Goal: Task Accomplishment & Management: Complete application form

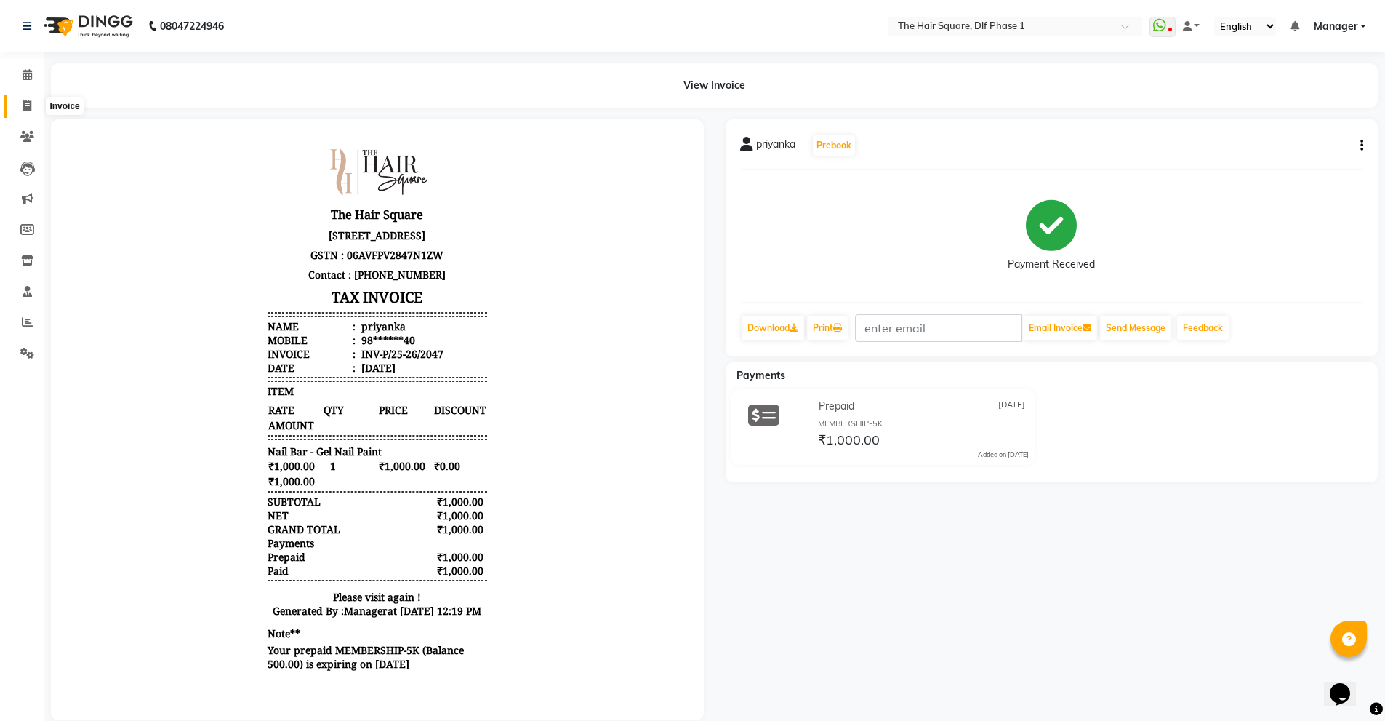
click at [29, 98] on span at bounding box center [27, 106] width 25 height 17
select select "service"
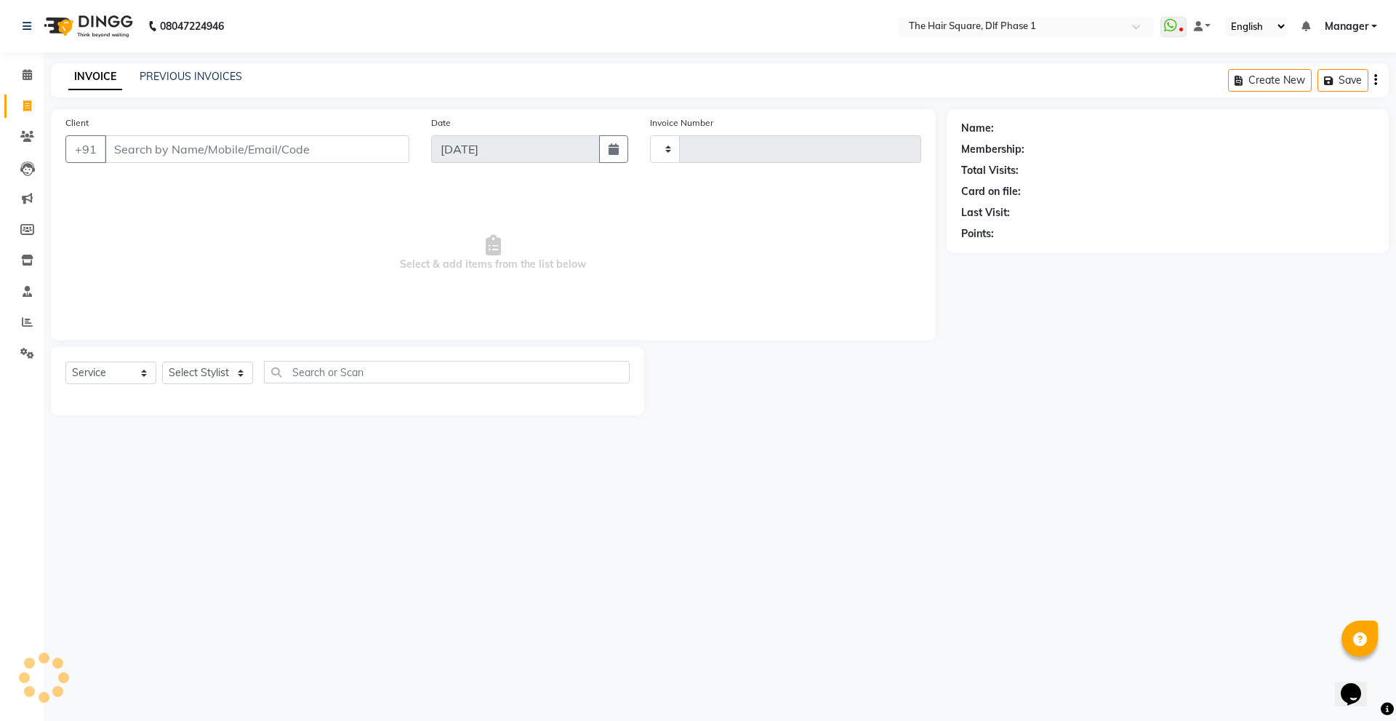
type input "2048"
select select "5766"
click at [177, 146] on input "Client" at bounding box center [257, 149] width 305 height 28
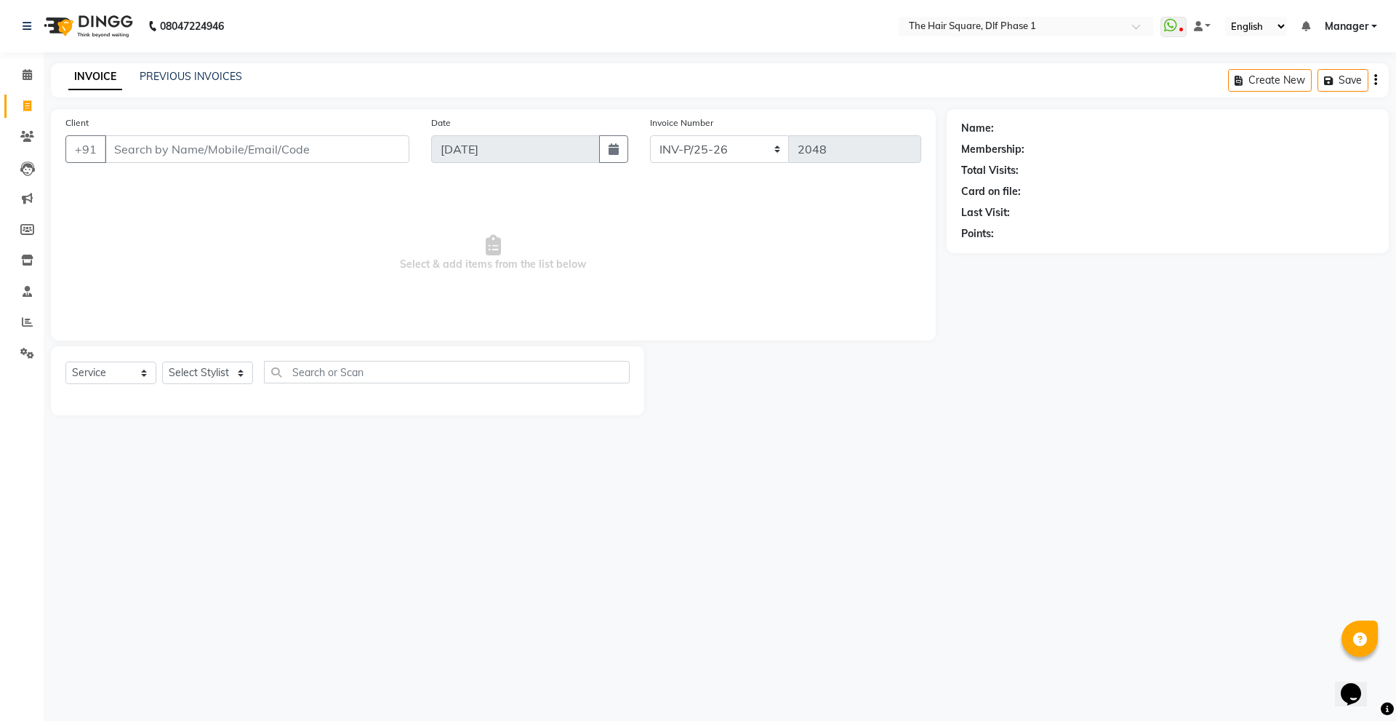
click at [177, 146] on input "Client" at bounding box center [257, 149] width 305 height 28
click at [205, 369] on select "Select Stylist Abdul ALIZA Amit AMIT ASHOK imran kim mahendra Manager NARENDRA …" at bounding box center [207, 372] width 91 height 23
select select "52021"
click at [162, 361] on select "Select Stylist Abdul ALIZA Amit AMIT ASHOK imran kim mahendra Manager NARENDRA …" at bounding box center [207, 372] width 91 height 23
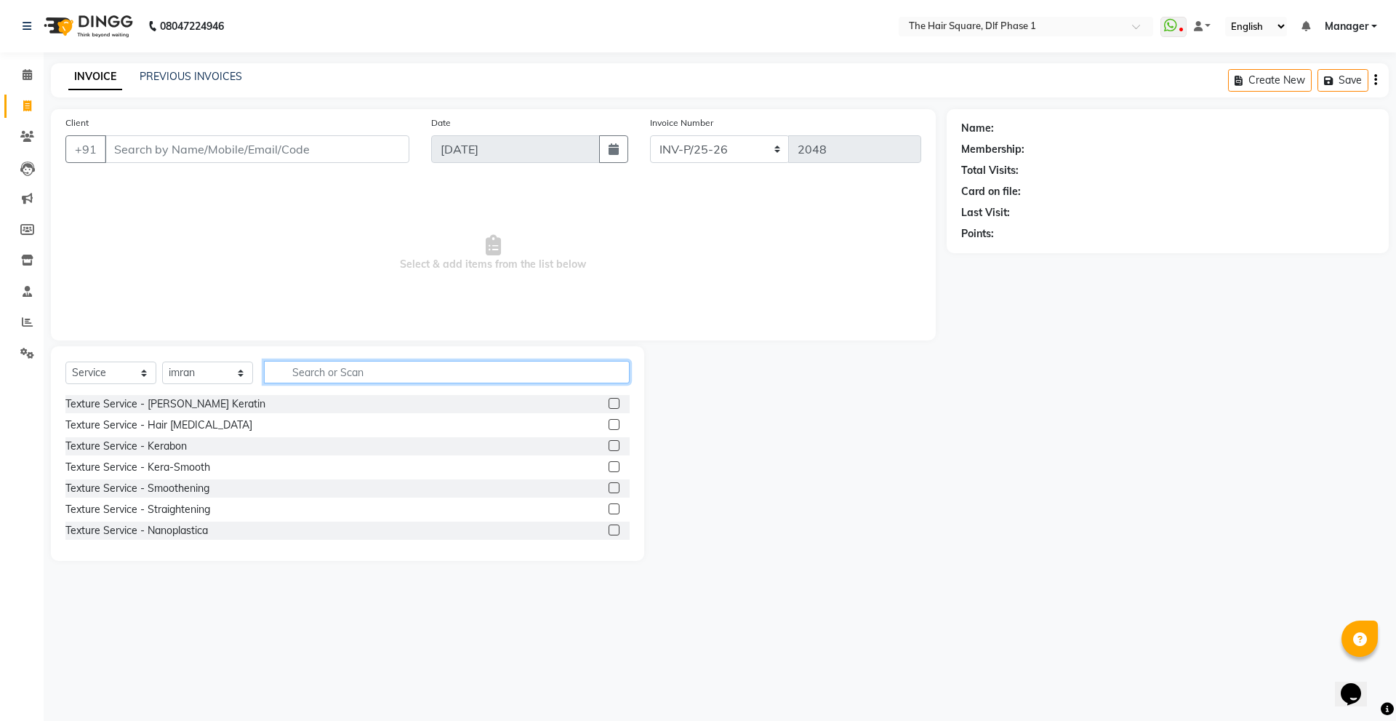
click at [340, 380] on input "text" at bounding box center [447, 372] width 366 height 23
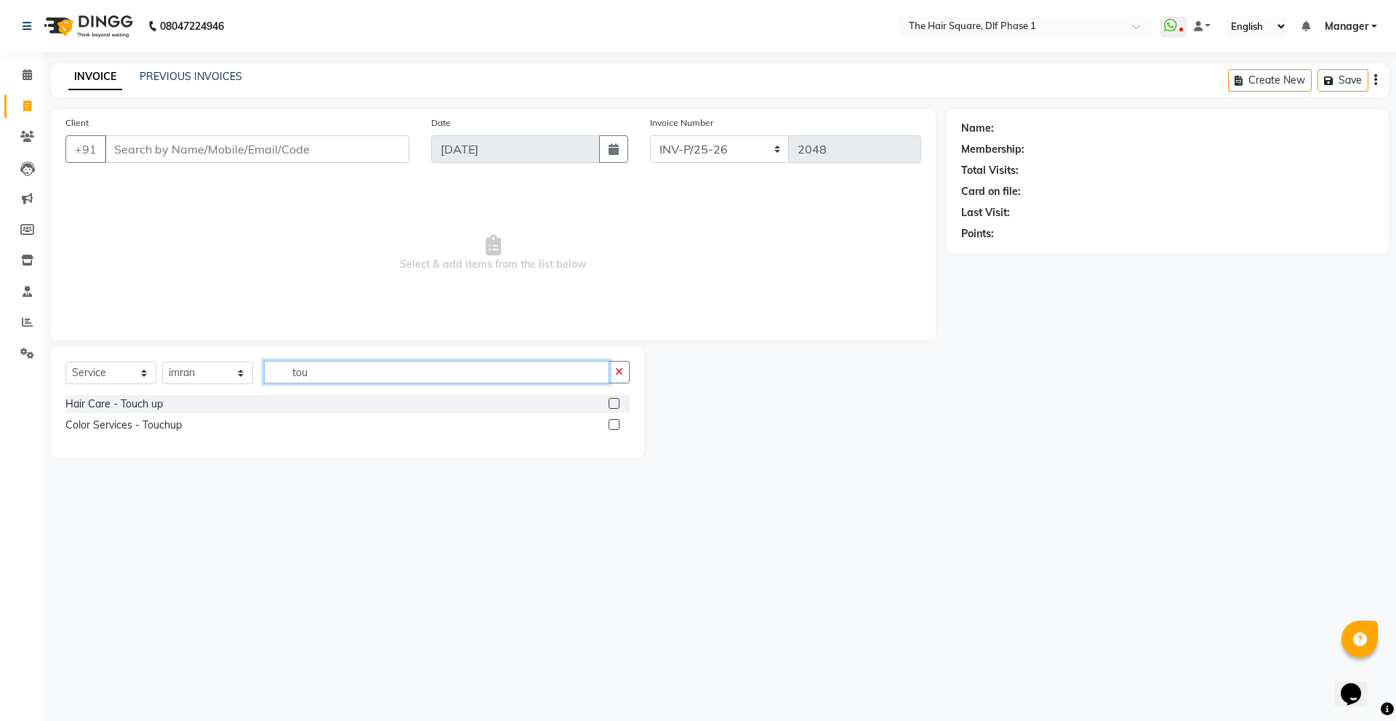
type input "tou"
click at [614, 428] on label at bounding box center [614, 424] width 11 height 11
click at [614, 428] on input "checkbox" at bounding box center [613, 424] width 9 height 9
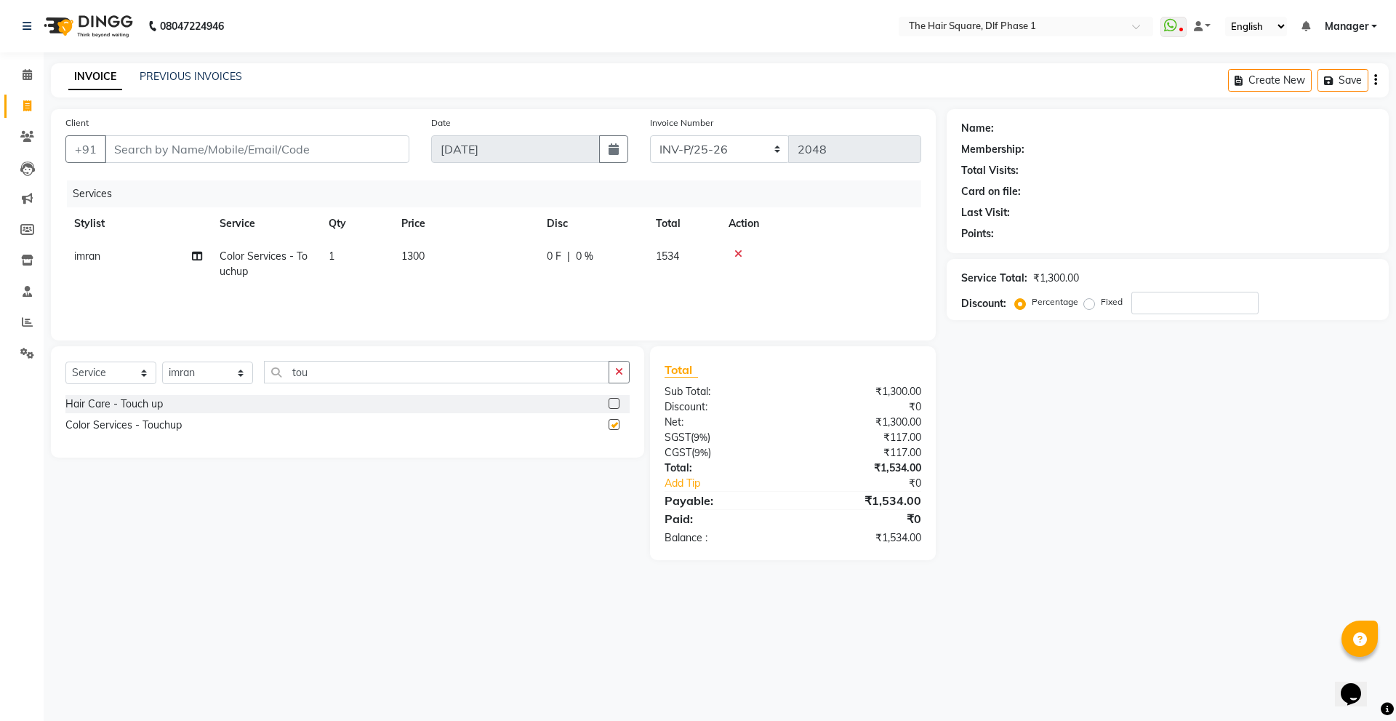
checkbox input "false"
click at [248, 148] on input "Client" at bounding box center [257, 149] width 305 height 28
type input "9"
type input "0"
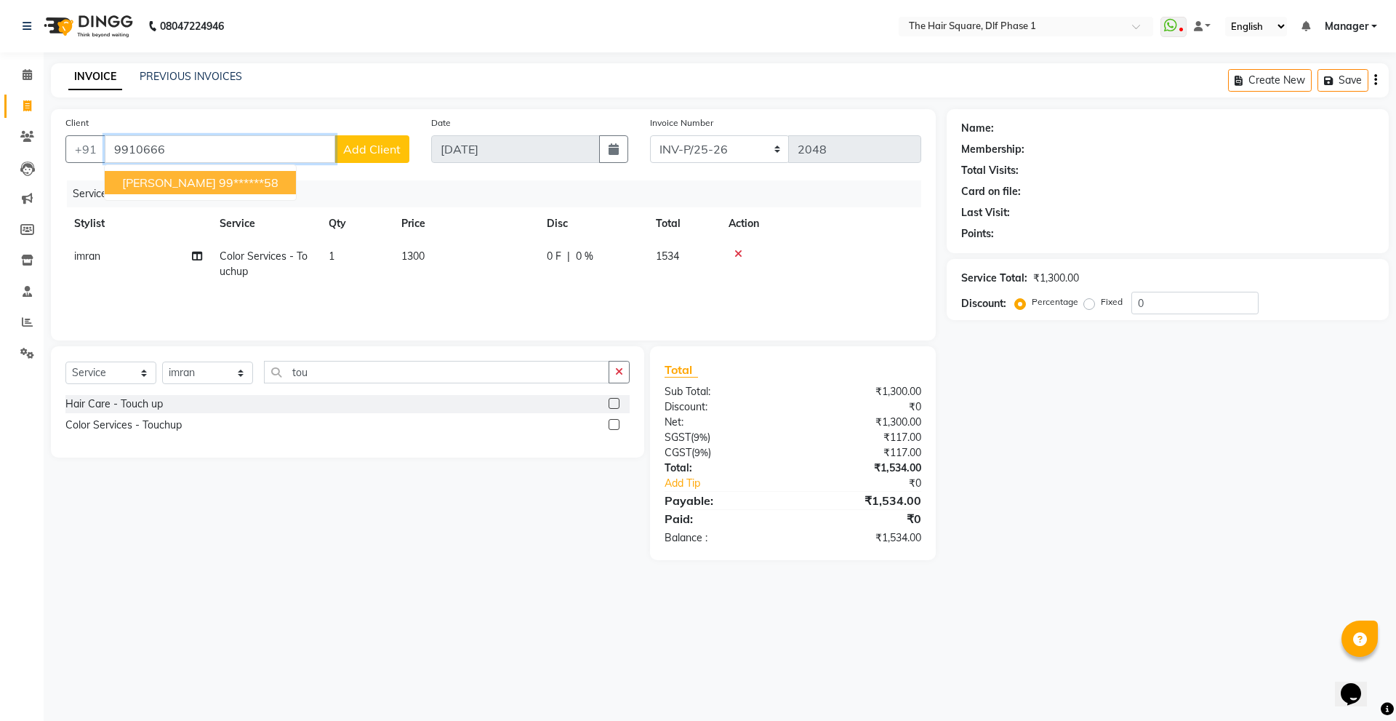
click at [219, 189] on ngb-highlight "99******58" at bounding box center [249, 182] width 60 height 15
type input "99******58"
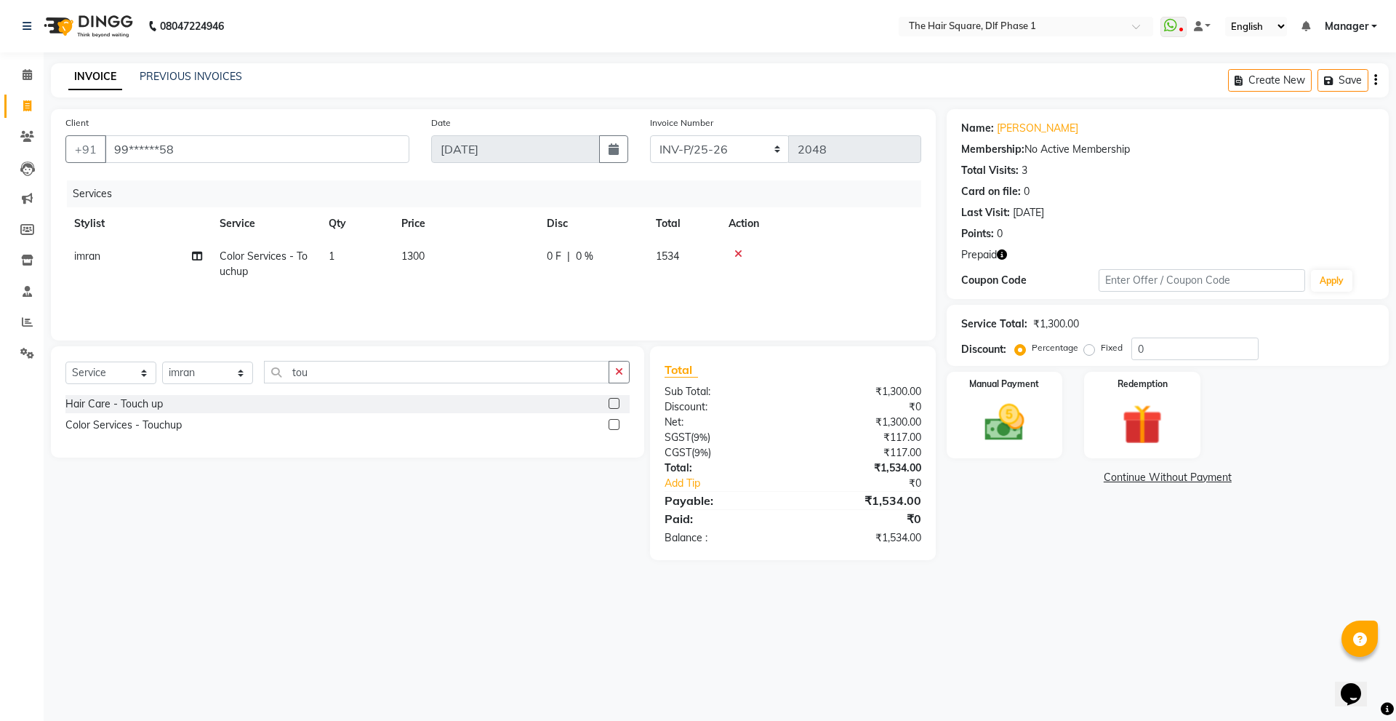
click at [1001, 251] on icon "button" at bounding box center [1002, 254] width 10 height 10
drag, startPoint x: 1065, startPoint y: 235, endPoint x: 686, endPoint y: 303, distance: 384.9
click at [1064, 236] on div "Points: 0" at bounding box center [1167, 233] width 413 height 15
click at [614, 404] on label at bounding box center [614, 403] width 11 height 11
click at [614, 404] on input "checkbox" at bounding box center [613, 403] width 9 height 9
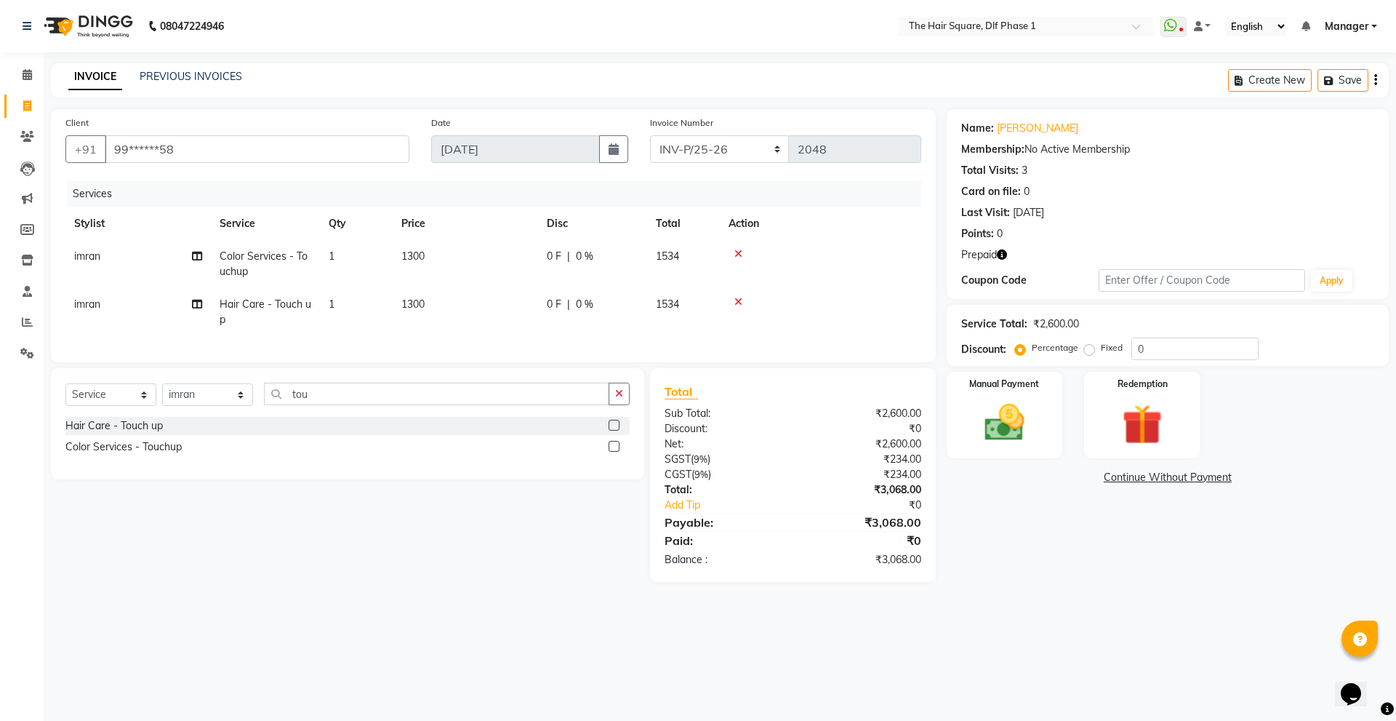
checkbox input "false"
click at [420, 302] on span "1300" at bounding box center [412, 303] width 23 height 13
select select "52021"
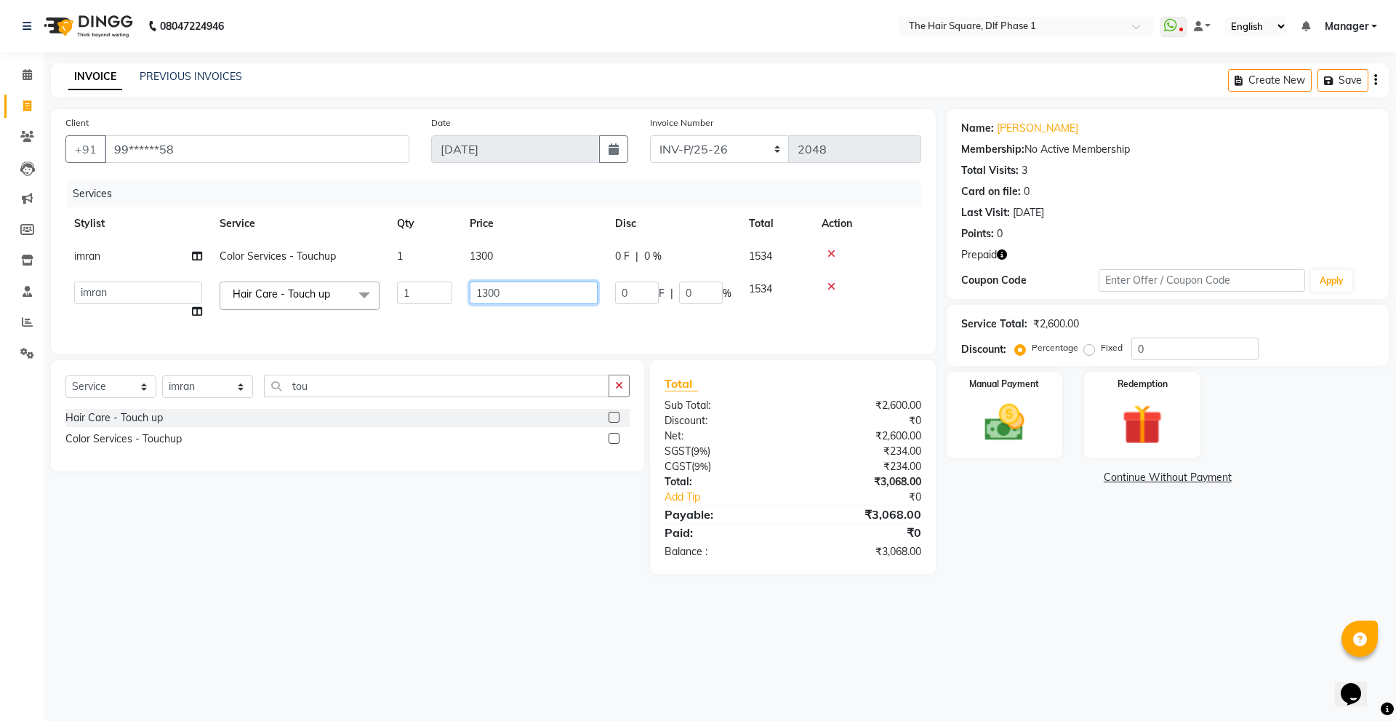
click at [524, 297] on input "1300" at bounding box center [534, 292] width 128 height 23
type input "1"
type input "1500"
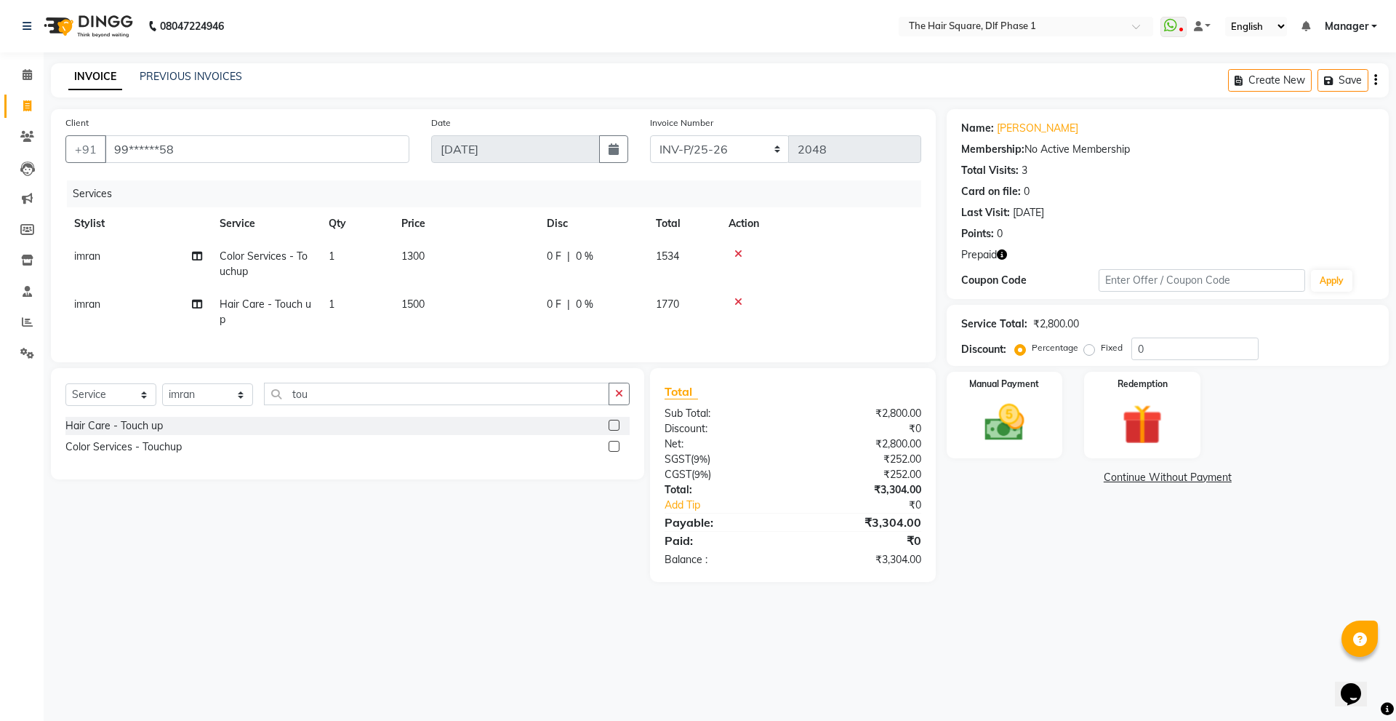
click at [384, 528] on div "Select Service Product Membership Package Voucher Prepaid Gift Card Select Styl…" at bounding box center [342, 475] width 604 height 214
click at [342, 405] on input "tou" at bounding box center [436, 394] width 345 height 23
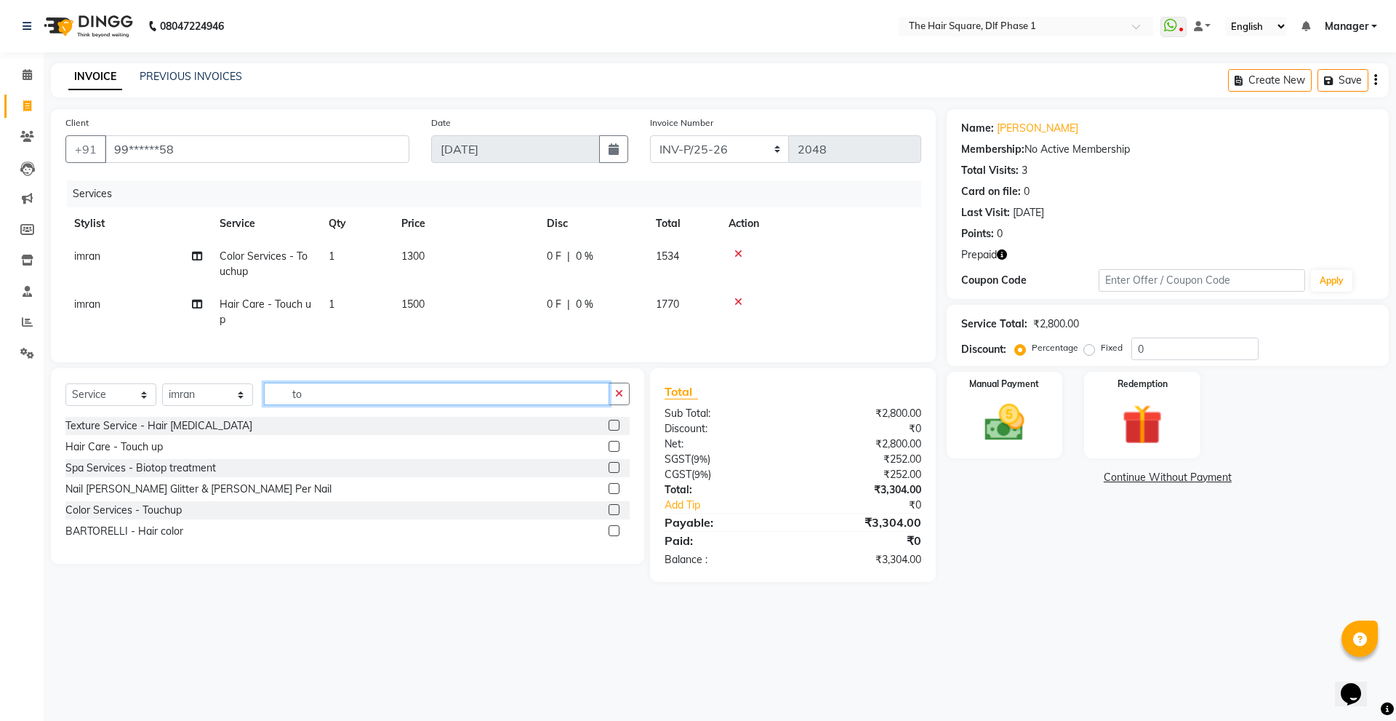
type input "t"
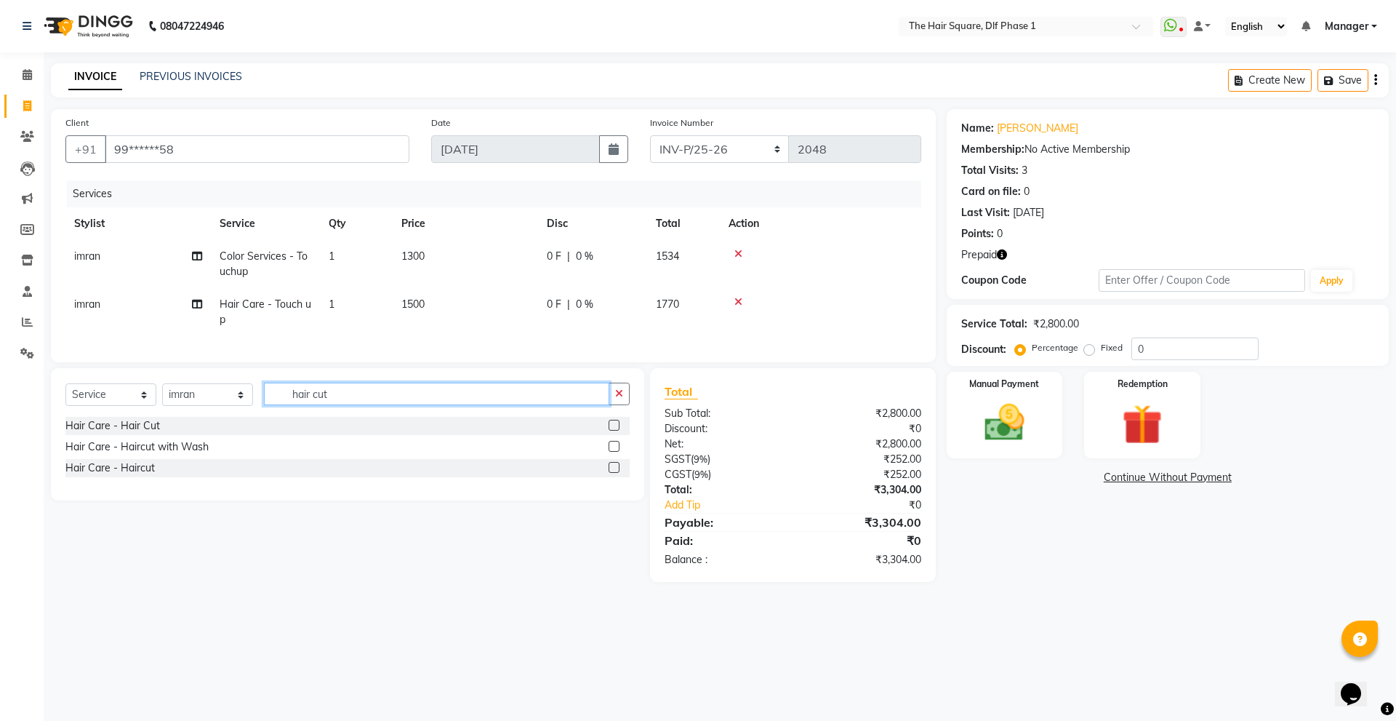
type input "hair cut"
click at [615, 431] on label at bounding box center [614, 425] width 11 height 11
click at [615, 431] on input "checkbox" at bounding box center [613, 425] width 9 height 9
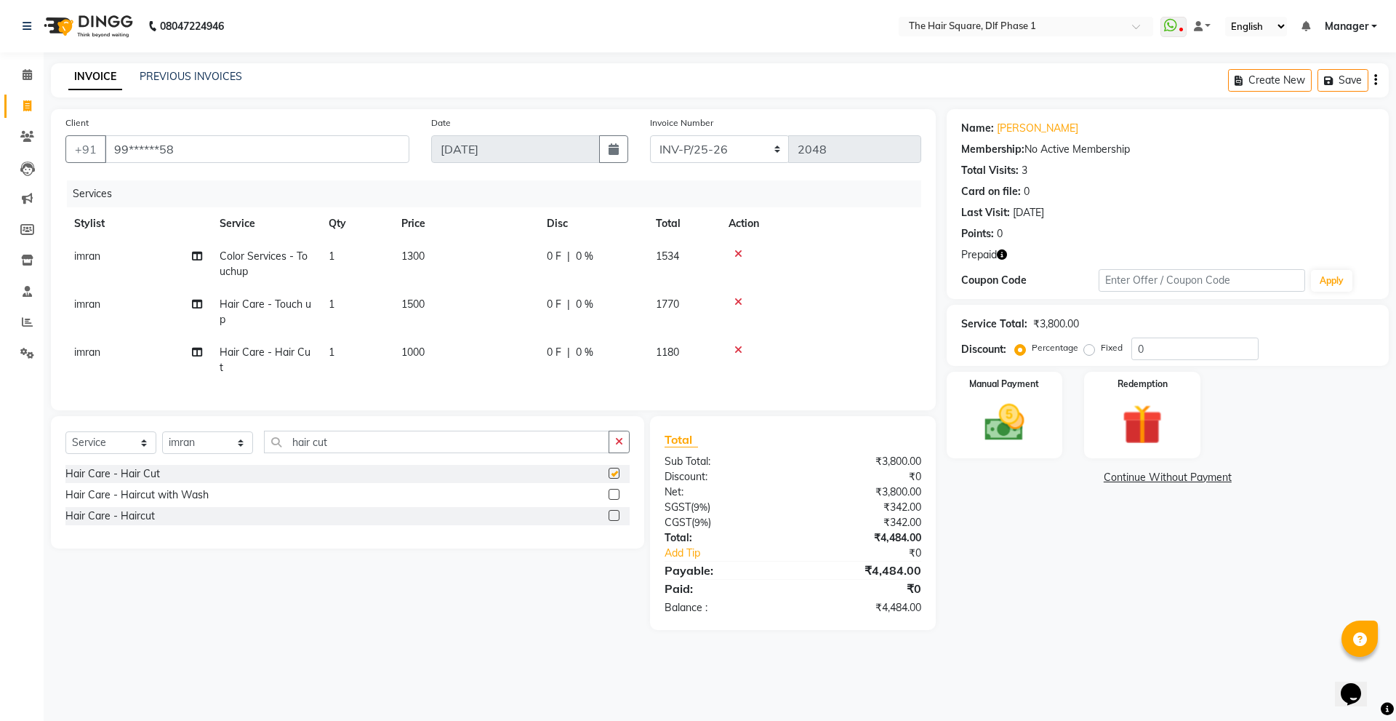
checkbox input "false"
click at [999, 255] on icon "button" at bounding box center [1002, 254] width 10 height 10
click at [1132, 406] on img at bounding box center [1142, 425] width 68 height 52
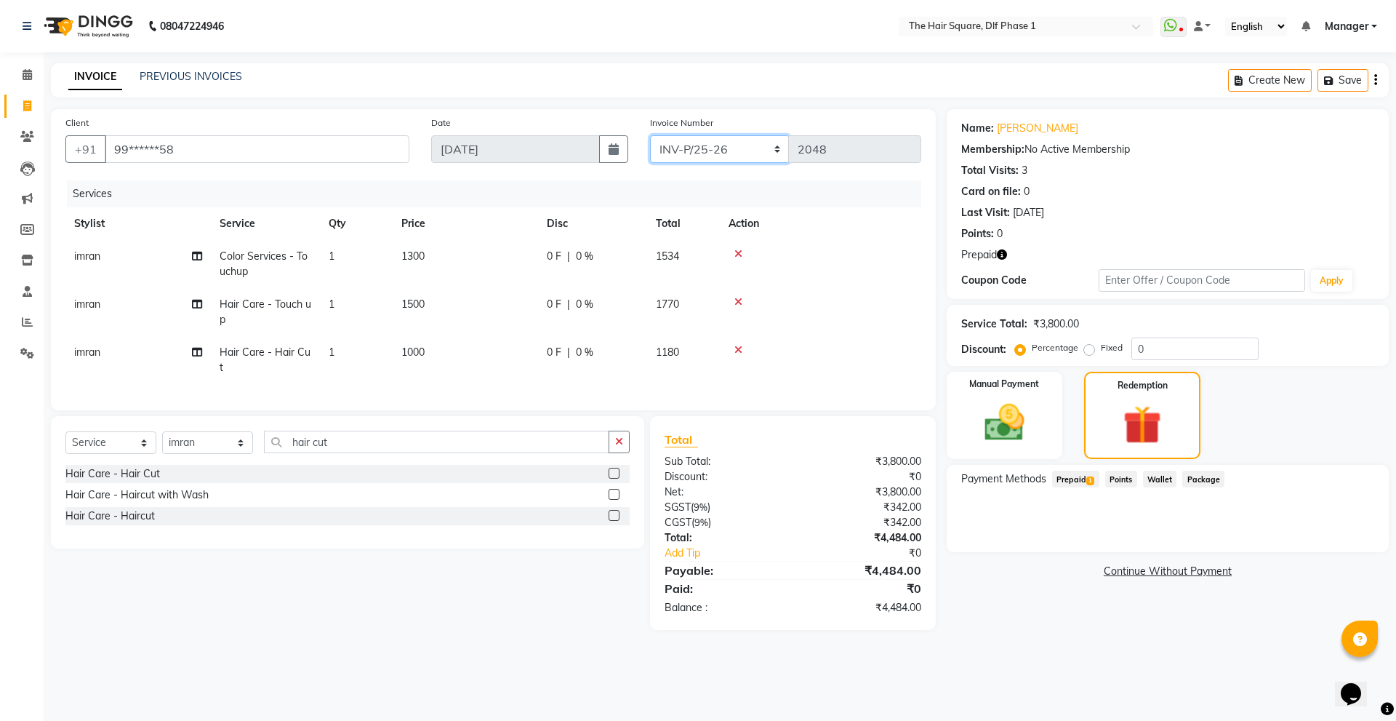
click at [737, 147] on select "INV-P-MEMB/25-26 INV-P/25-26" at bounding box center [720, 149] width 140 height 28
select select "5959"
click at [650, 135] on select "INV-P-MEMB/25-26 INV-P/25-26" at bounding box center [720, 149] width 140 height 28
type input "0154"
click at [1089, 482] on span "1" at bounding box center [1090, 480] width 8 height 9
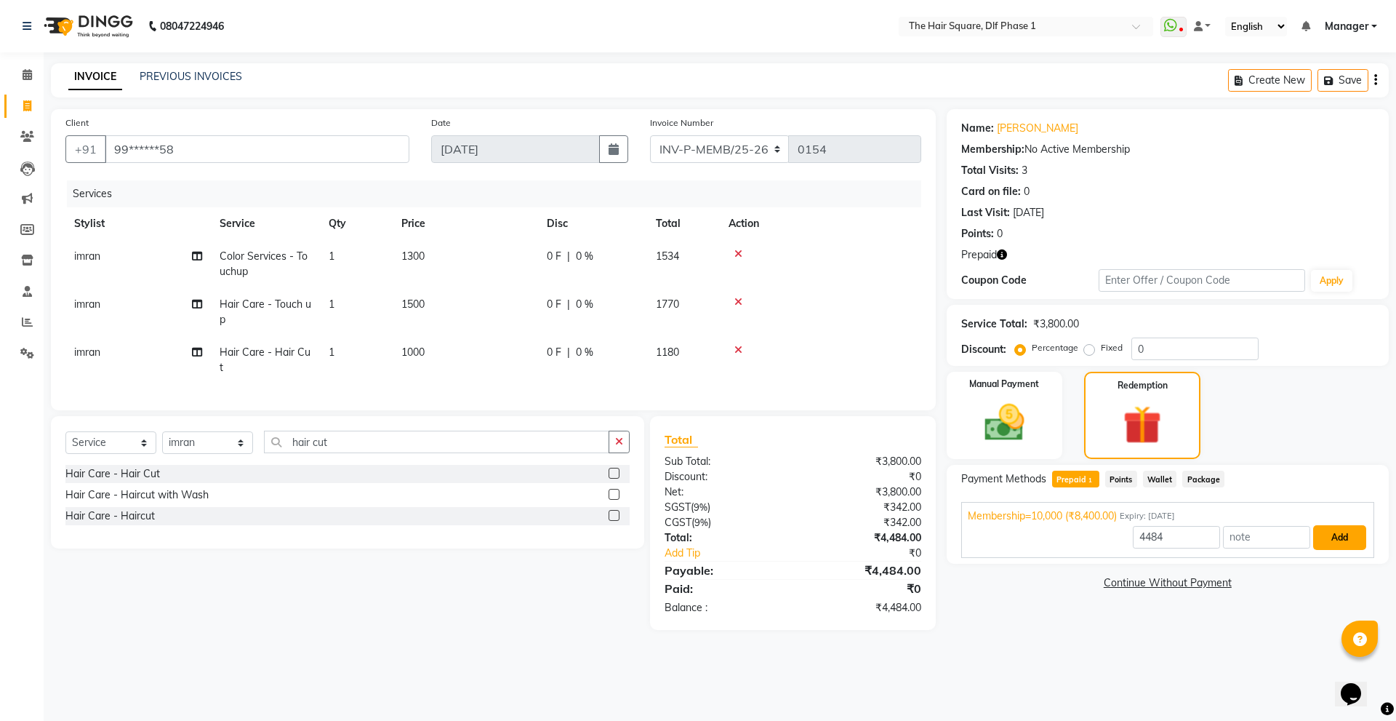
click at [1328, 540] on button "Add" at bounding box center [1339, 537] width 53 height 25
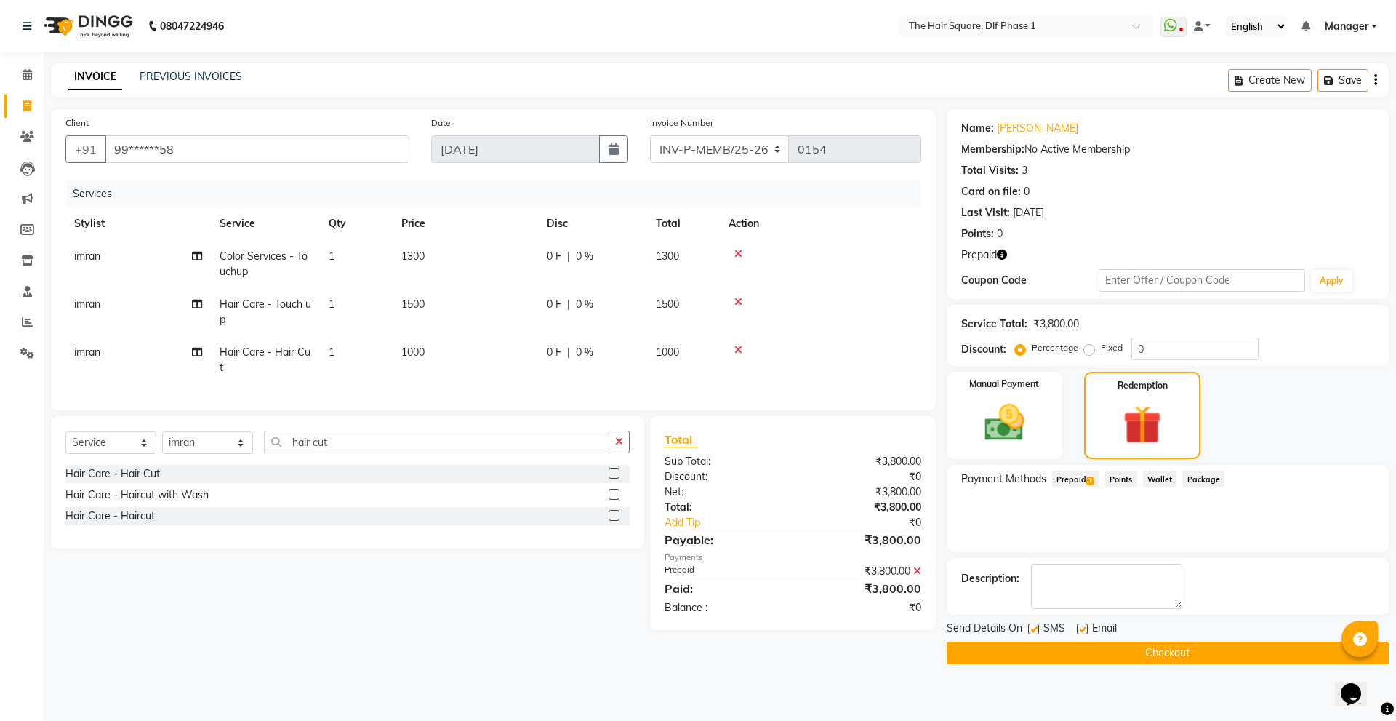
click at [1130, 648] on button "Checkout" at bounding box center [1168, 652] width 442 height 23
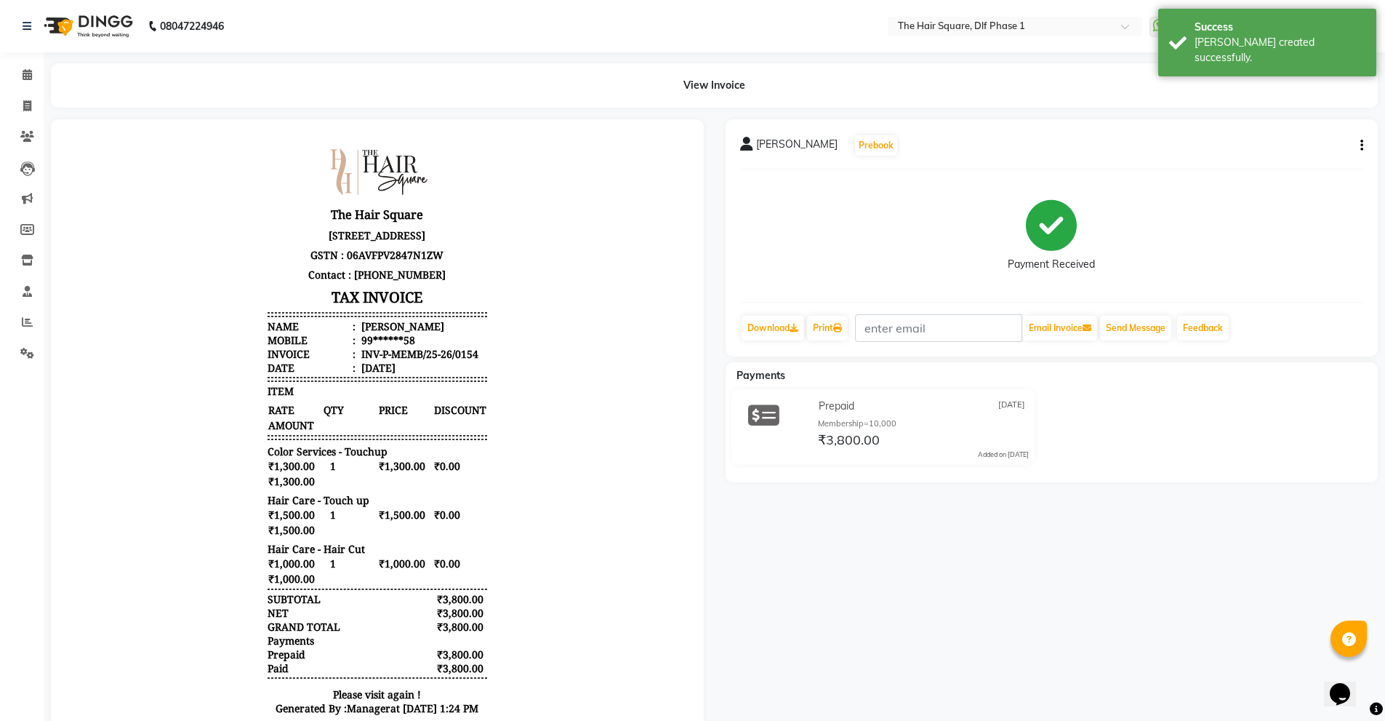
scroll to position [129, 0]
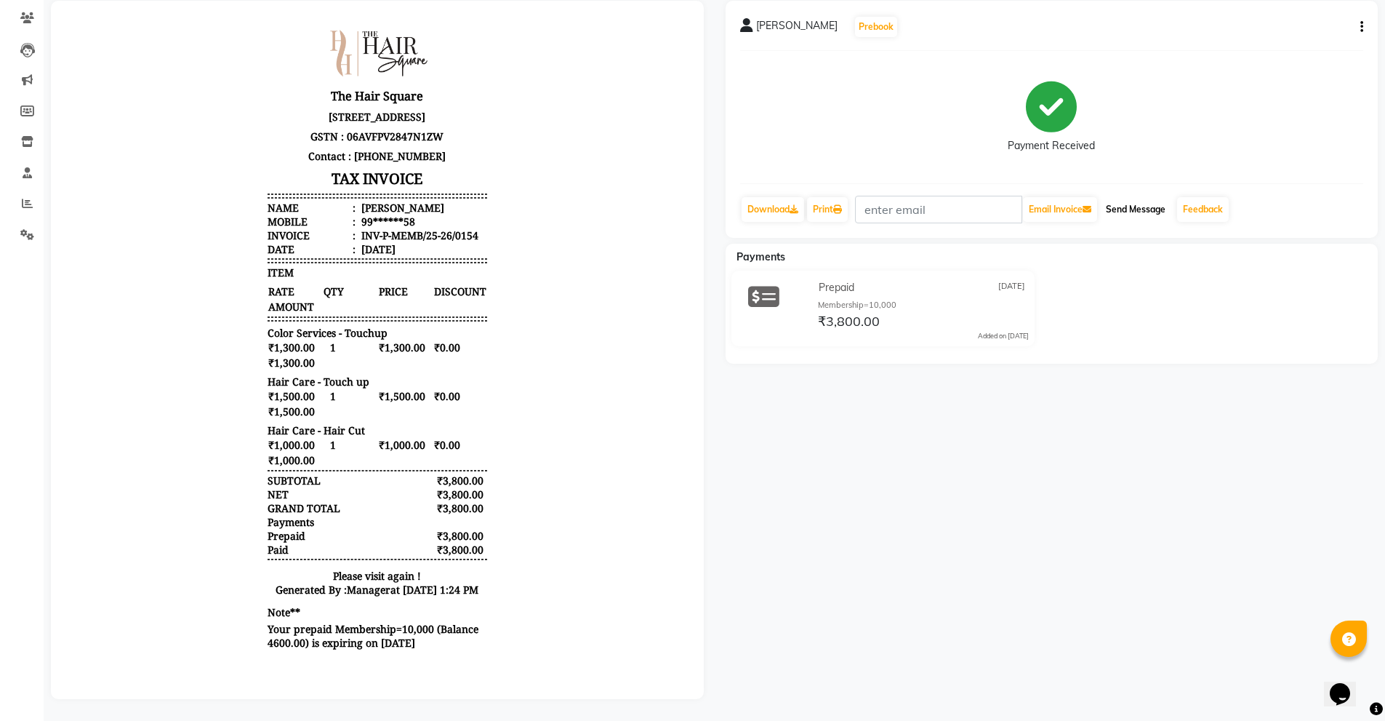
click at [1140, 205] on button "Send Message" at bounding box center [1135, 209] width 71 height 25
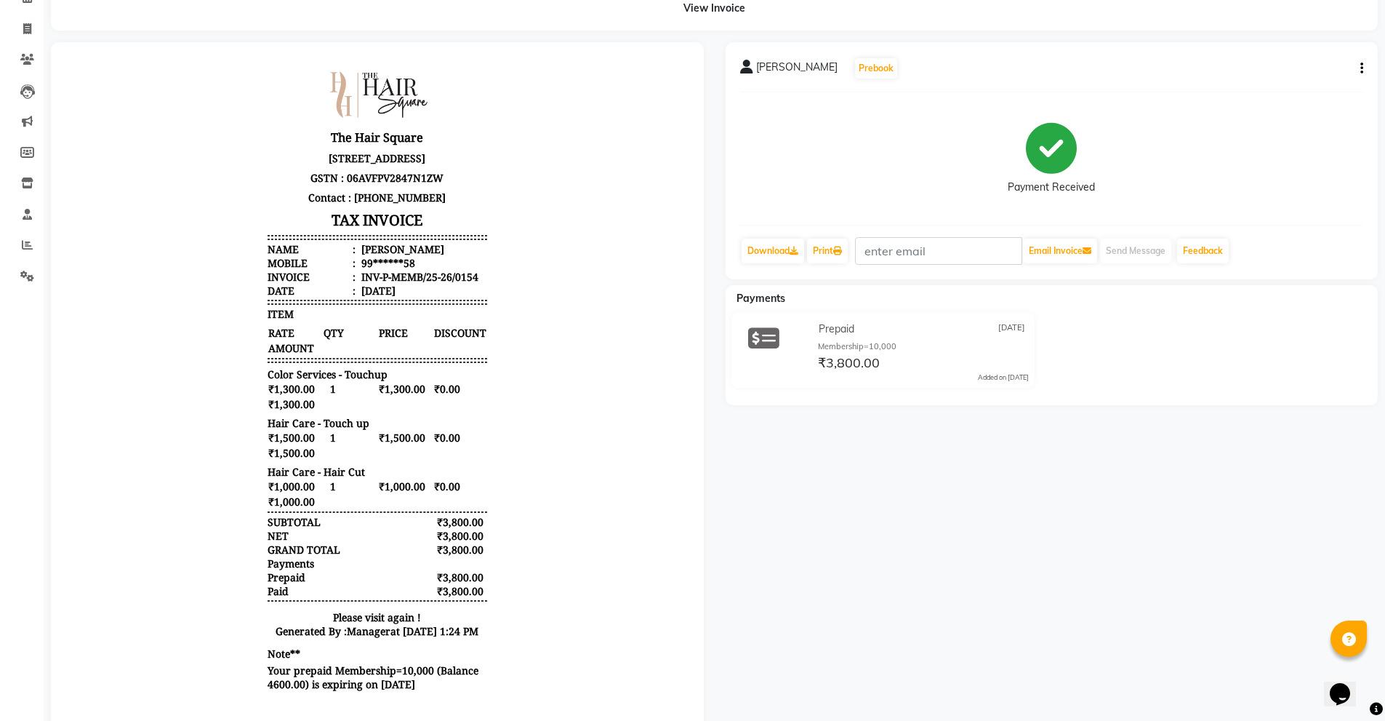
scroll to position [0, 0]
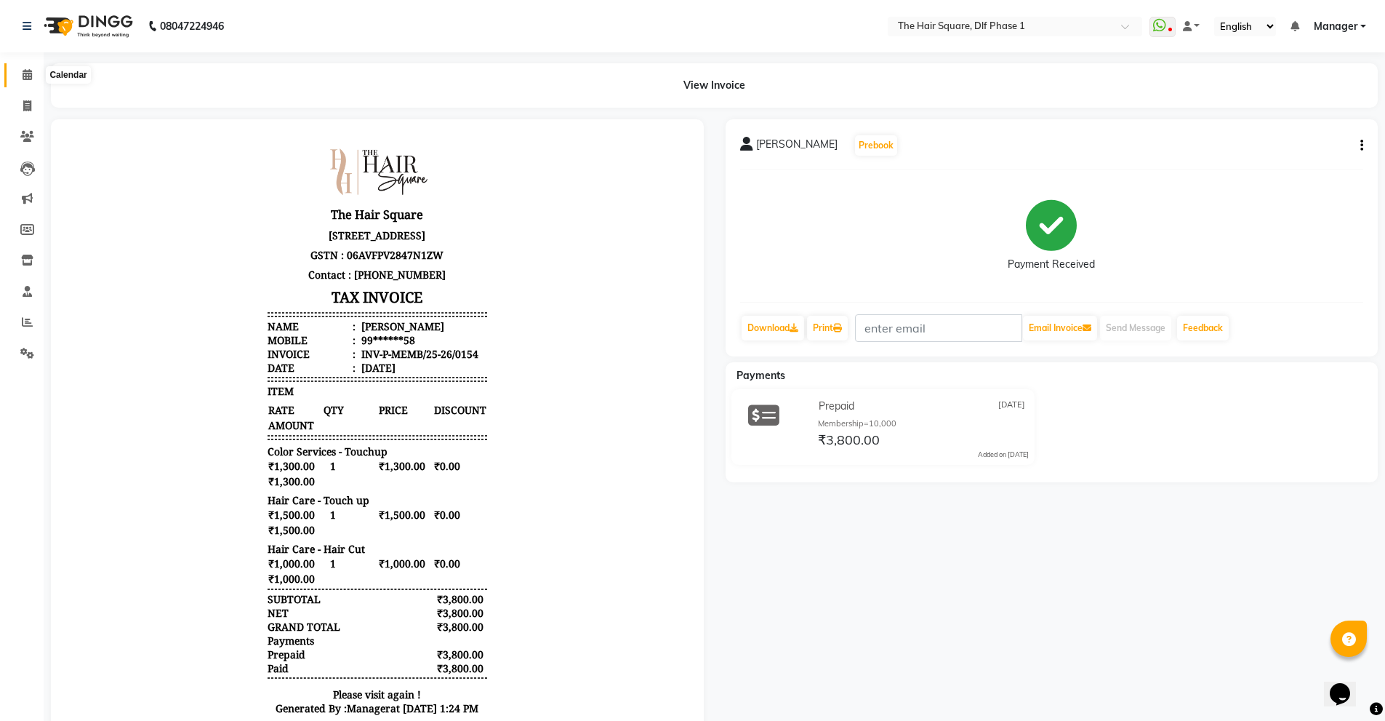
click at [20, 75] on span at bounding box center [27, 75] width 25 height 17
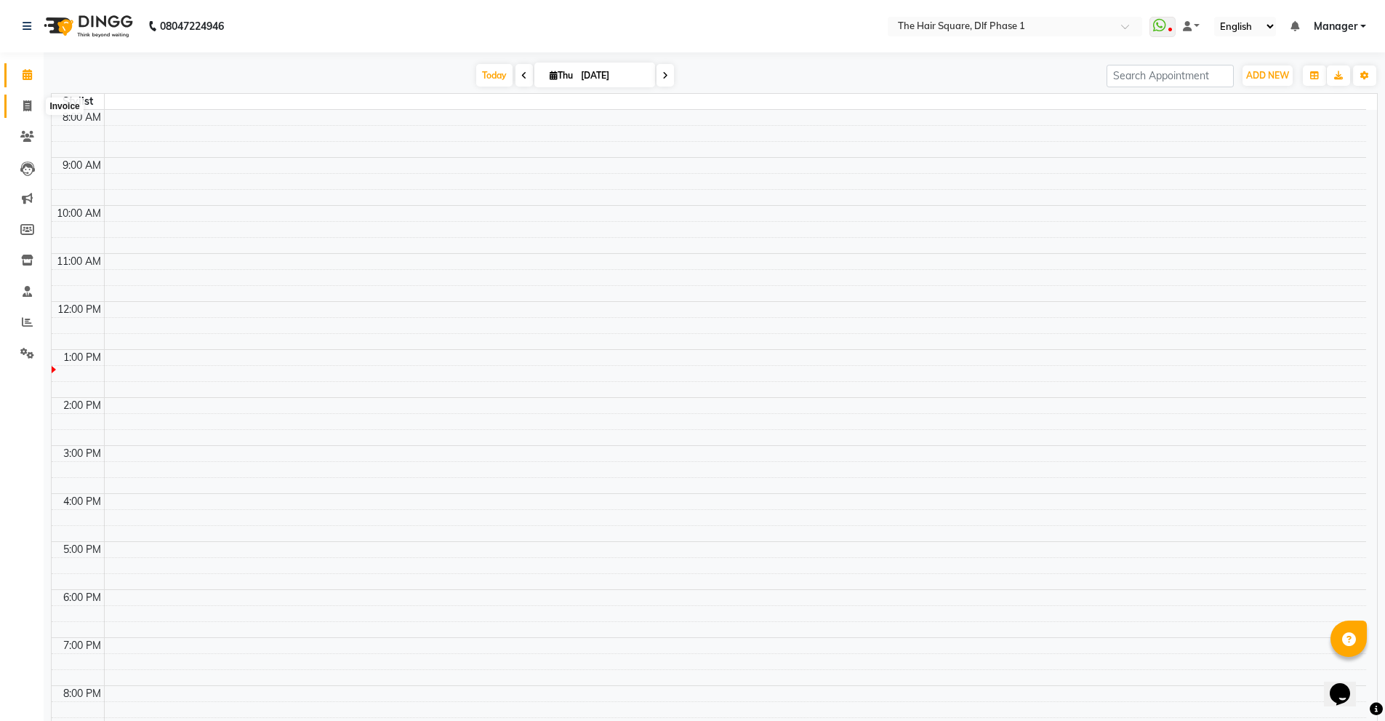
click at [25, 109] on icon at bounding box center [27, 105] width 8 height 11
select select "service"
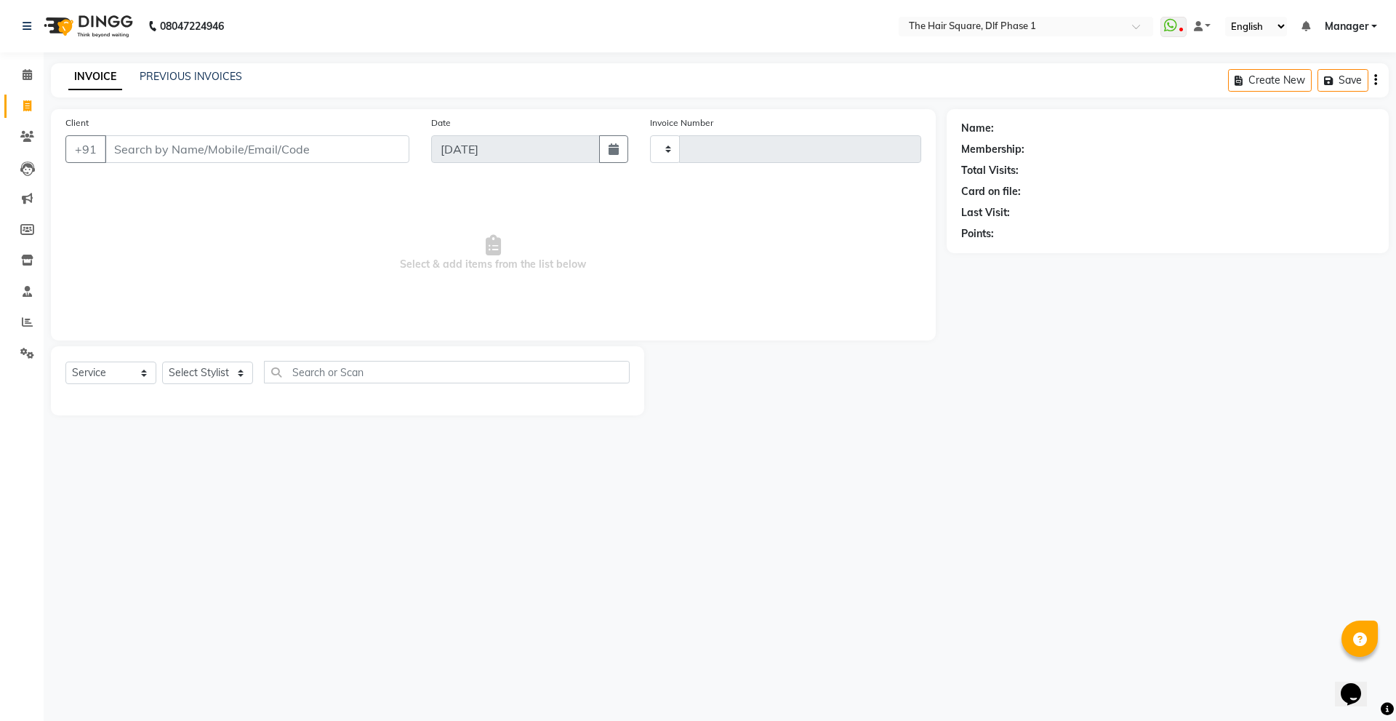
type input "2048"
select select "5766"
drag, startPoint x: 12, startPoint y: 79, endPoint x: 23, endPoint y: 76, distance: 11.1
click at [12, 77] on link "Calendar" at bounding box center [21, 75] width 35 height 24
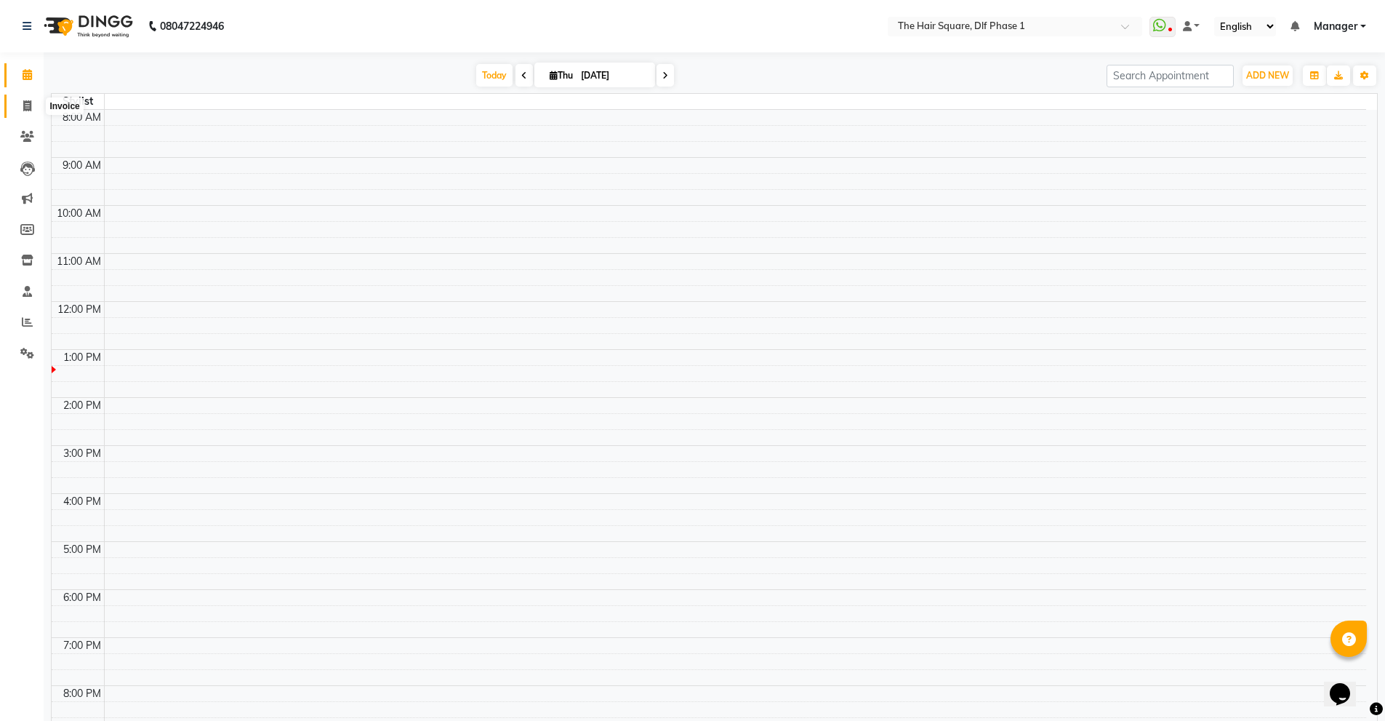
click at [19, 105] on span at bounding box center [27, 106] width 25 height 17
select select "service"
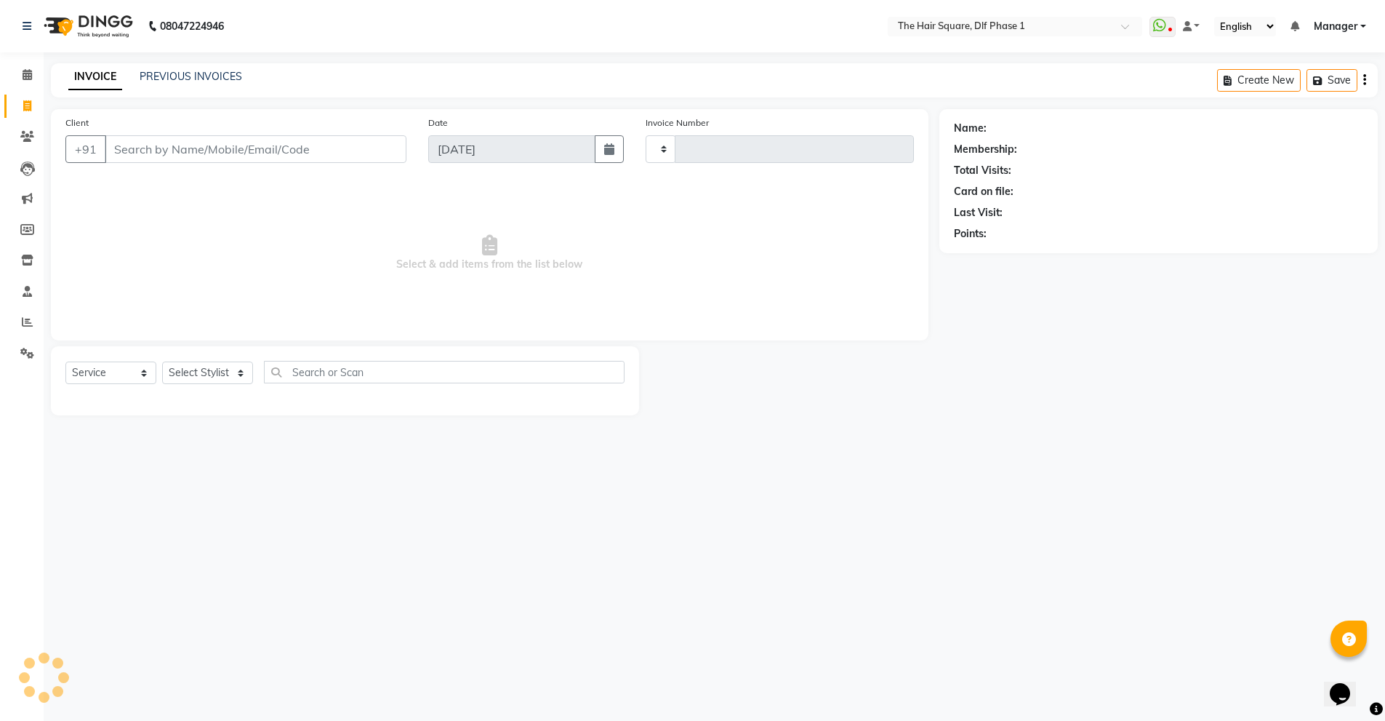
type input "2048"
select select "5766"
click at [18, 78] on span at bounding box center [27, 75] width 25 height 17
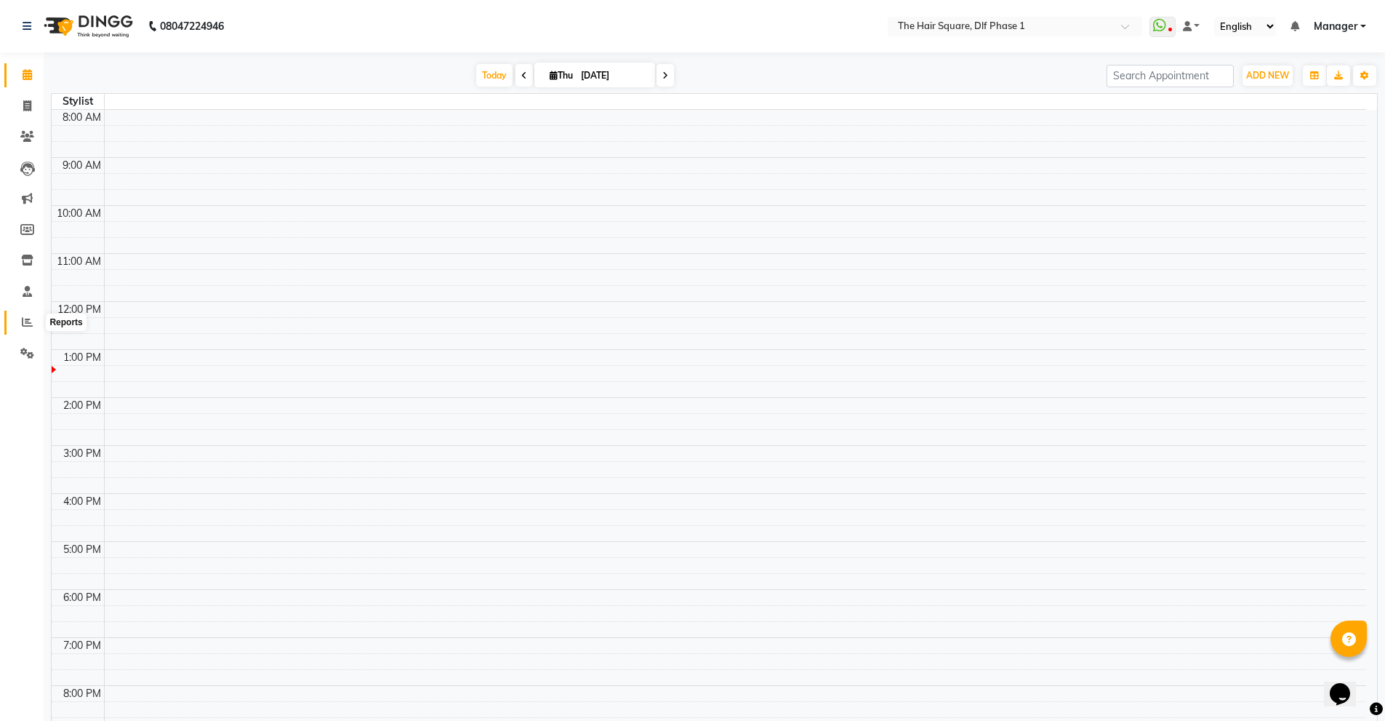
click at [27, 321] on icon at bounding box center [27, 321] width 11 height 11
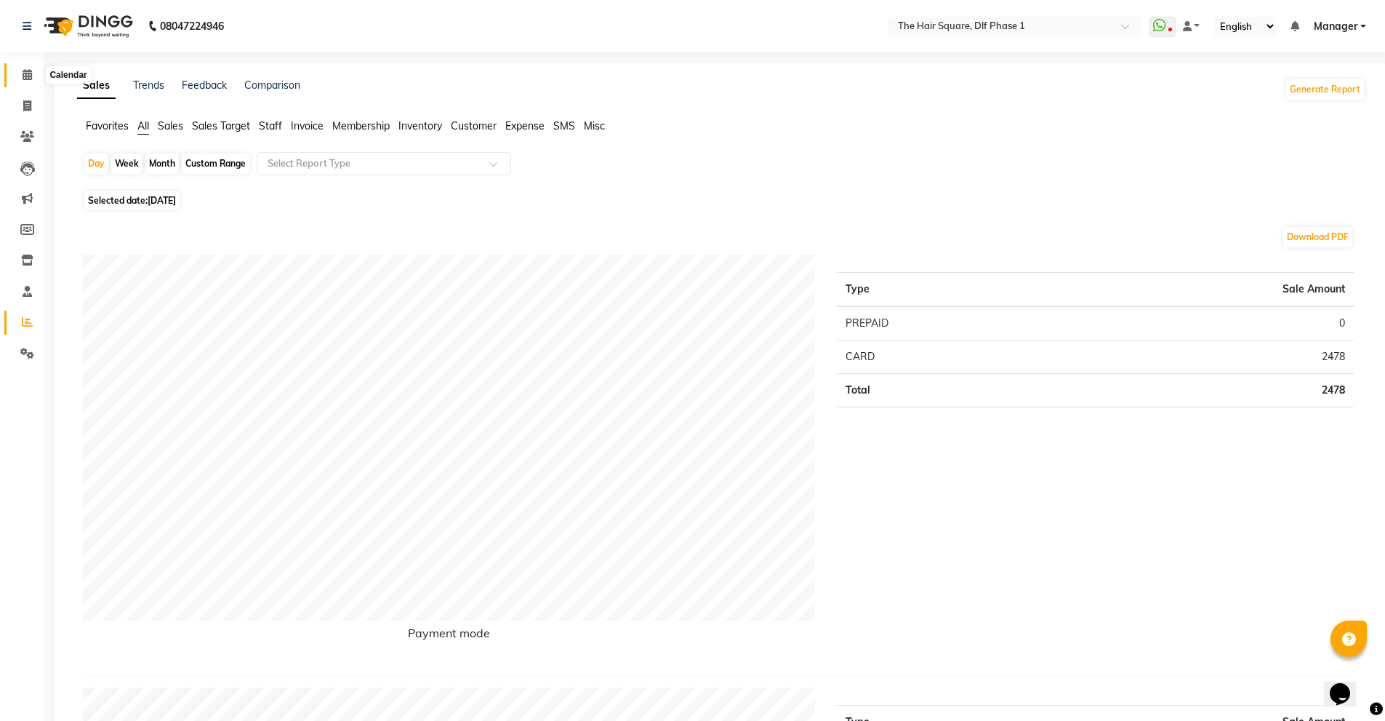
click at [26, 79] on icon at bounding box center [27, 74] width 9 height 11
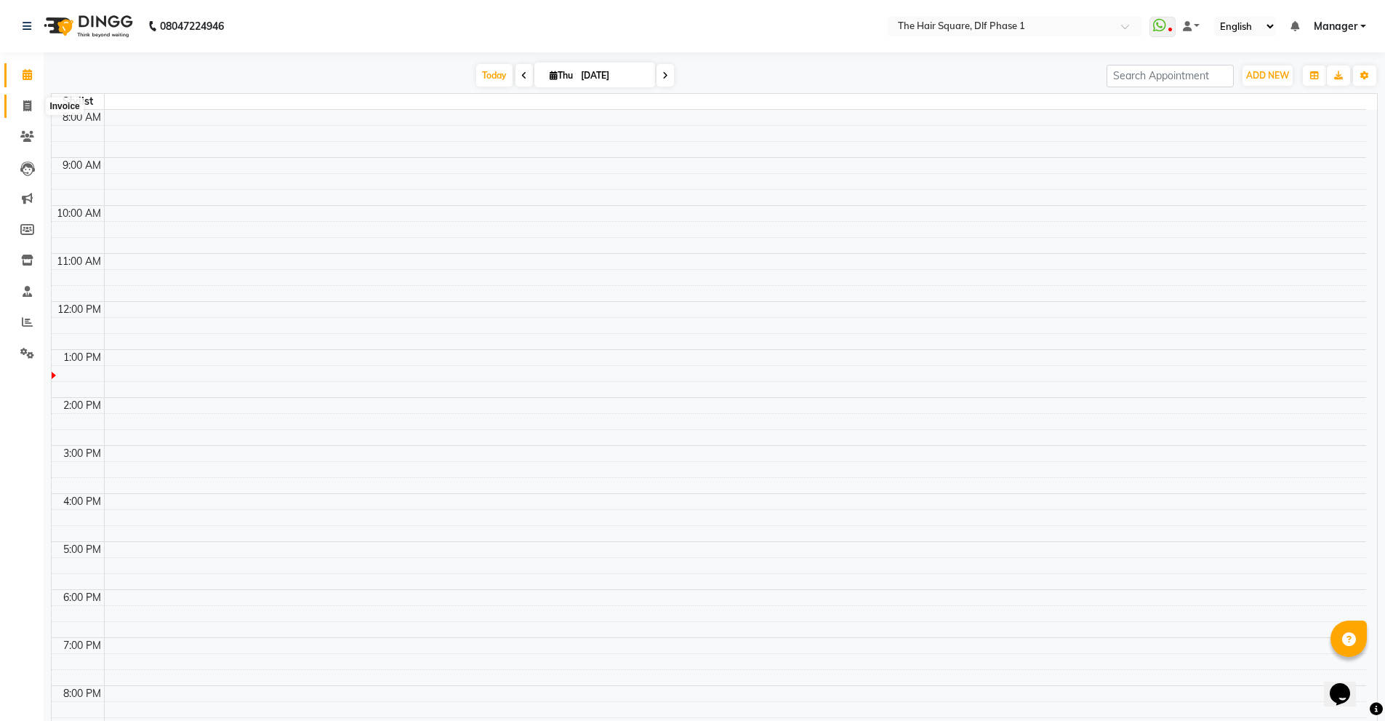
click at [26, 106] on icon at bounding box center [27, 105] width 8 height 11
select select "service"
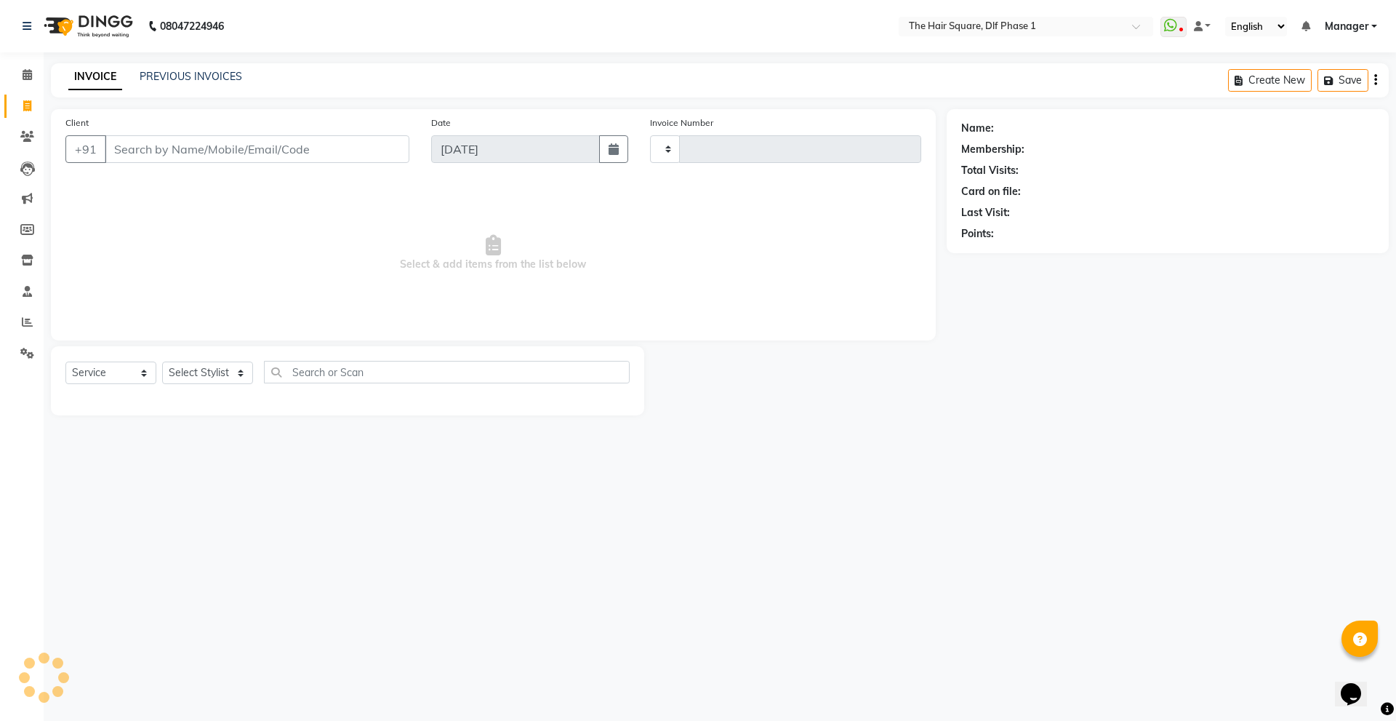
type input "2048"
select select "5766"
click at [153, 141] on input "Client" at bounding box center [257, 149] width 305 height 28
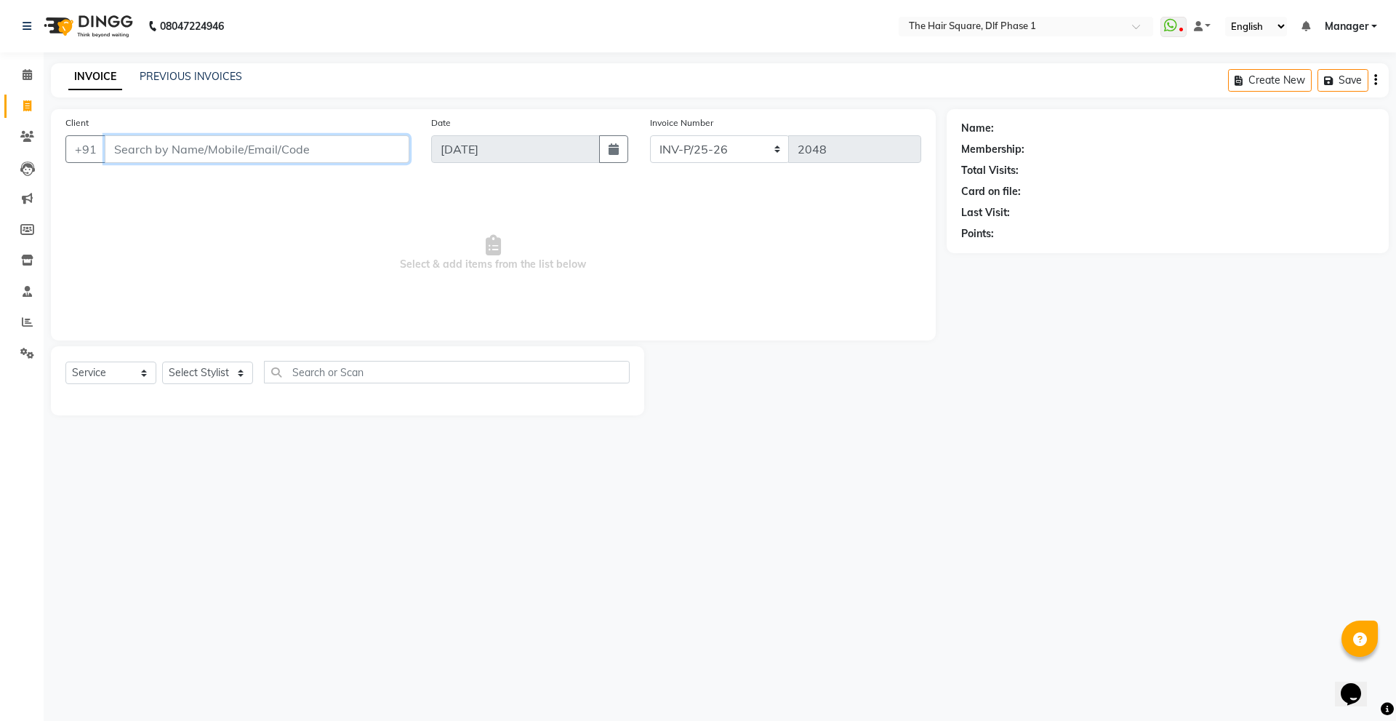
click at [153, 141] on input "Client" at bounding box center [257, 149] width 305 height 28
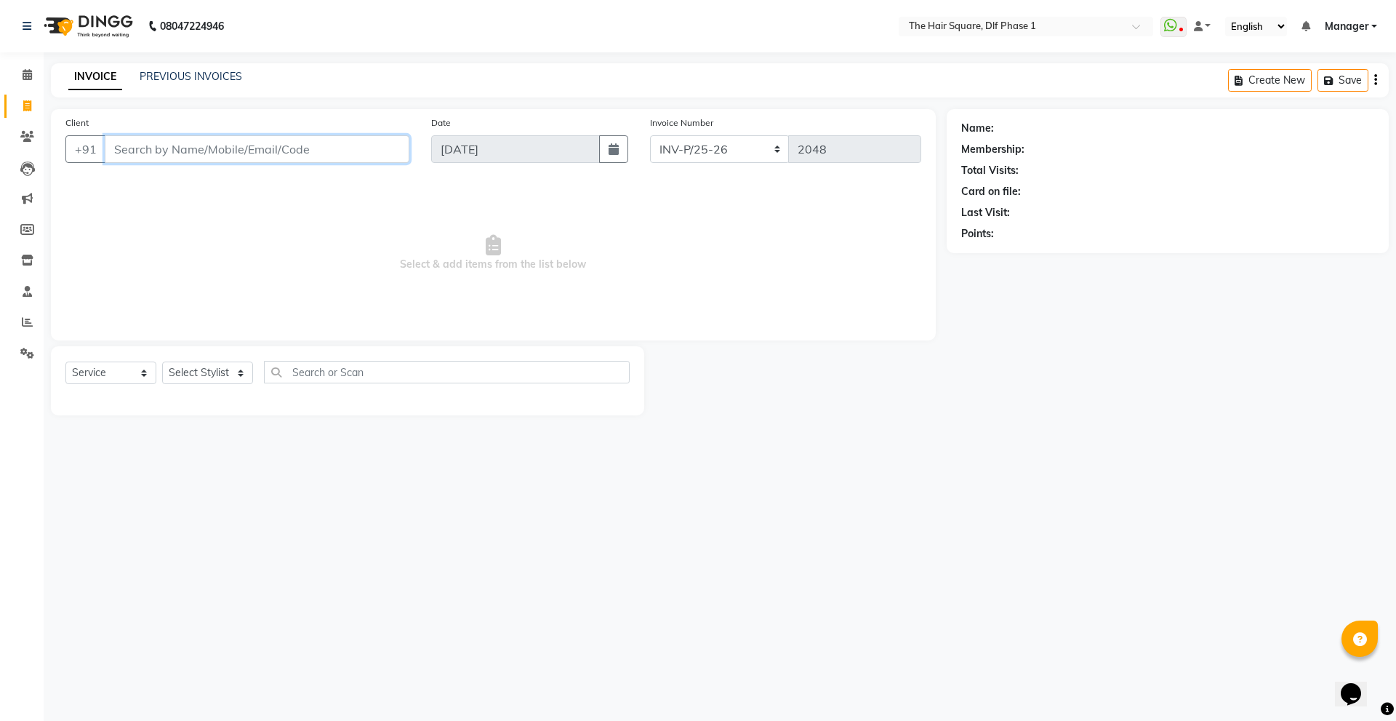
click at [153, 141] on input "Client" at bounding box center [257, 149] width 305 height 28
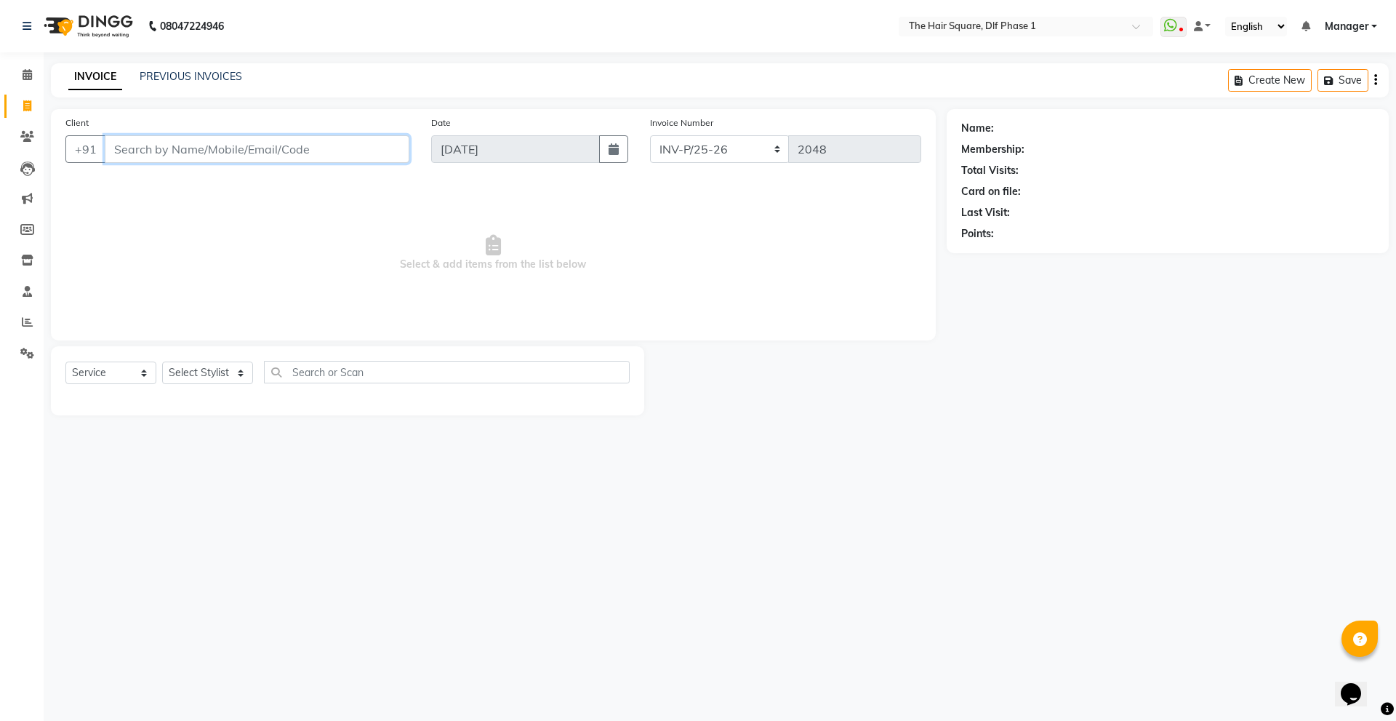
click at [153, 141] on input "Client" at bounding box center [257, 149] width 305 height 28
click at [25, 109] on icon at bounding box center [27, 105] width 8 height 11
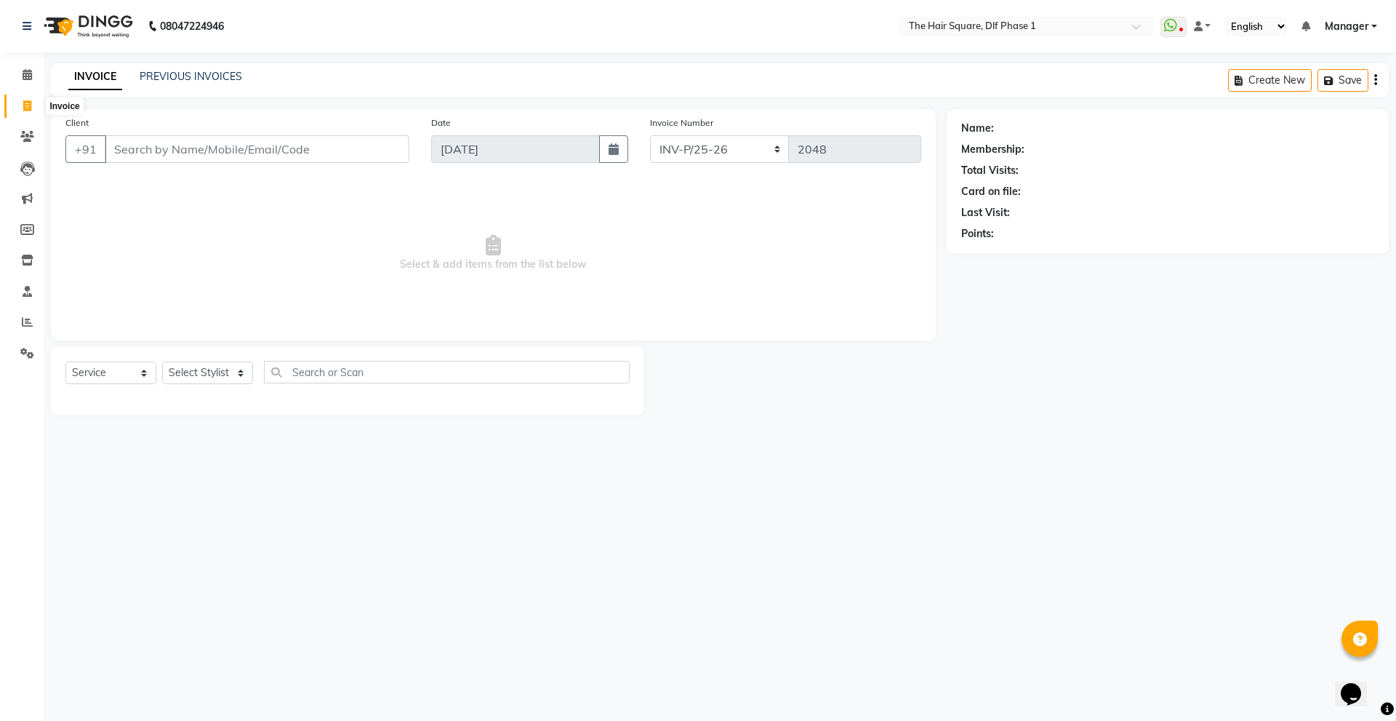
select select "5766"
select select "service"
click at [196, 141] on input "Client" at bounding box center [257, 149] width 305 height 28
type input "d"
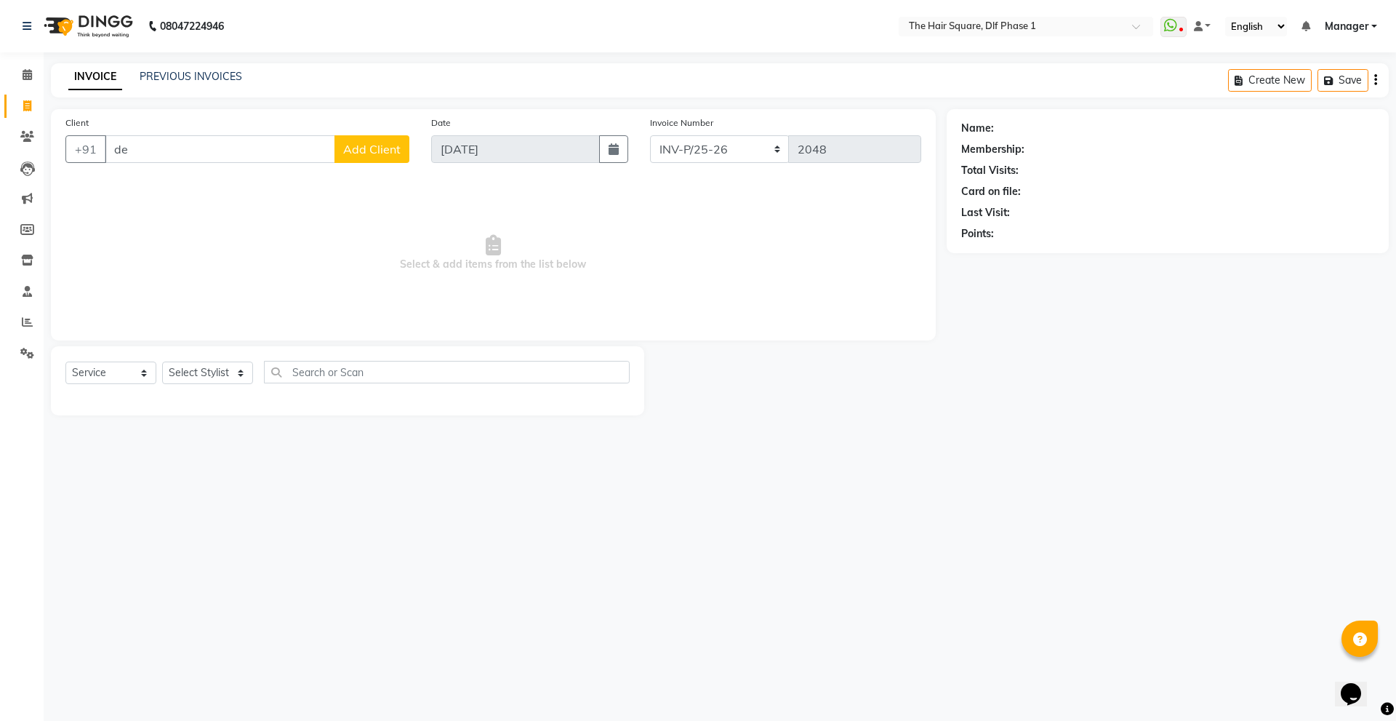
type input "d"
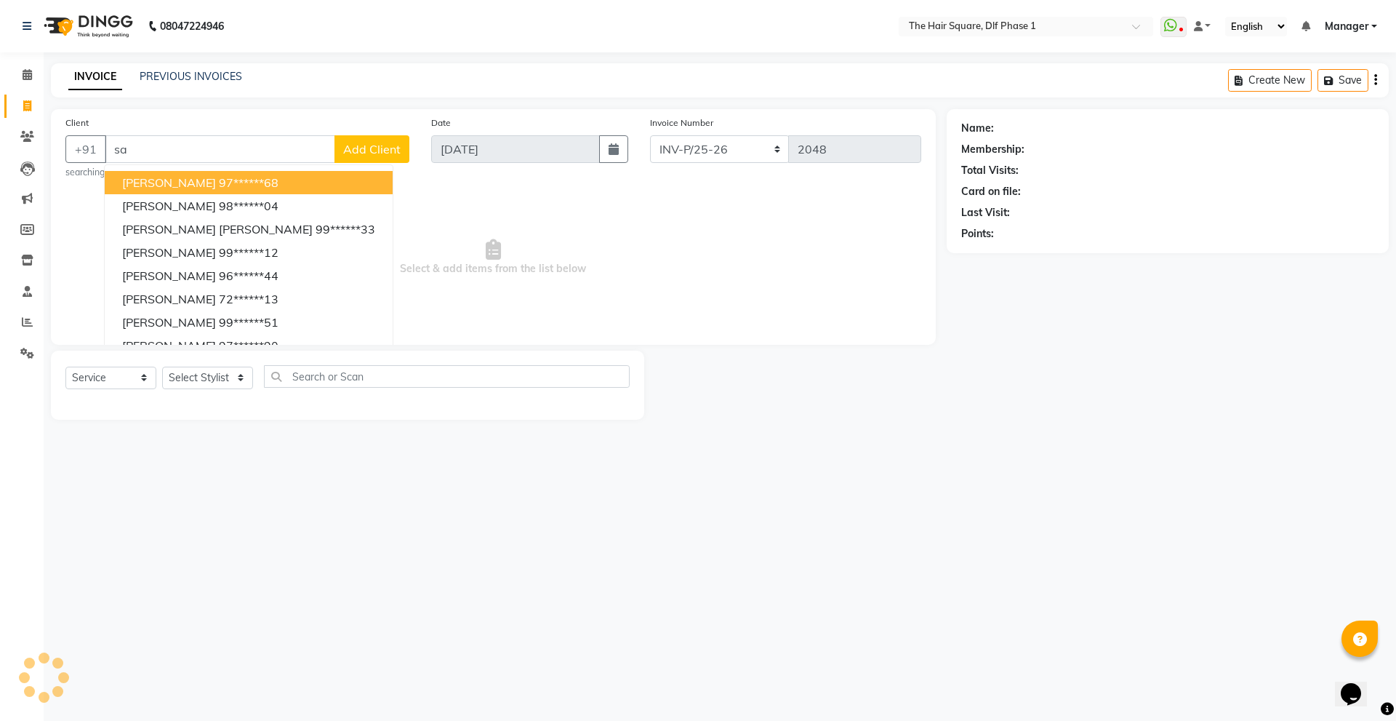
type input "s"
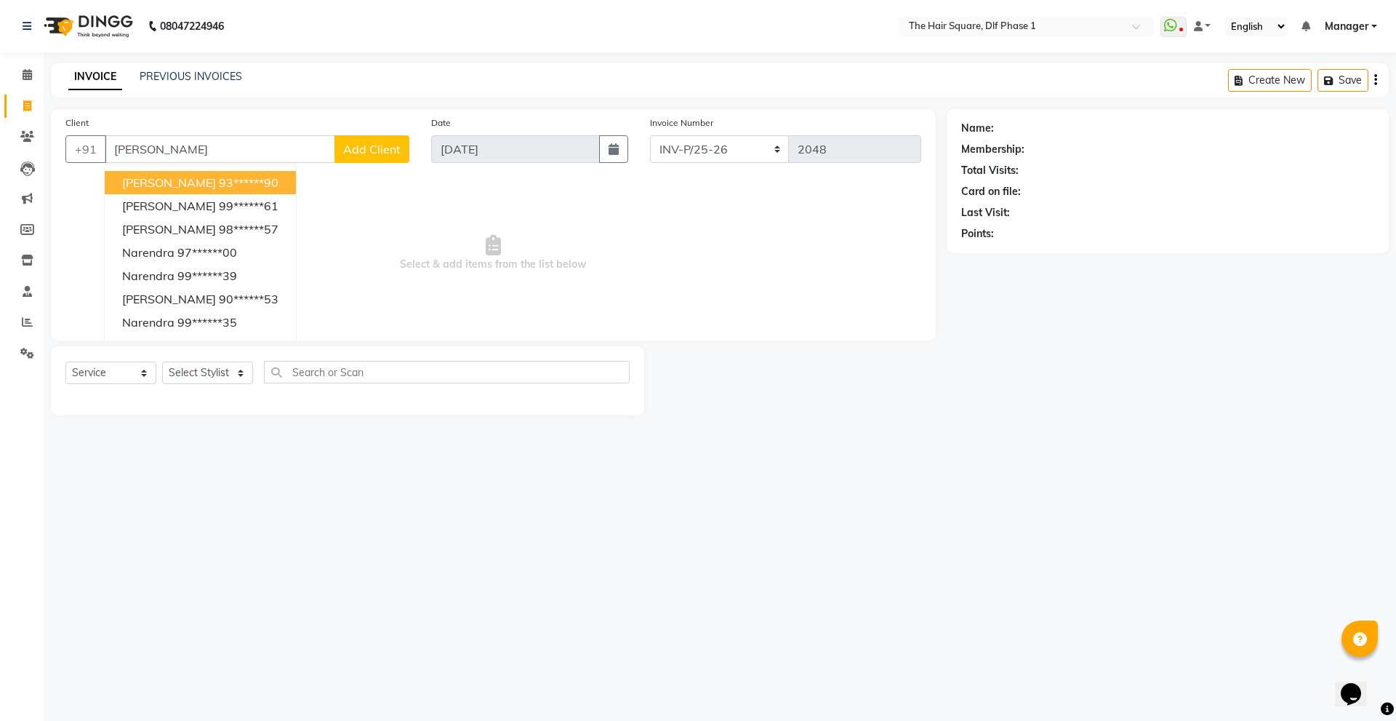
click at [219, 188] on ngb-highlight "93******90" at bounding box center [249, 182] width 60 height 15
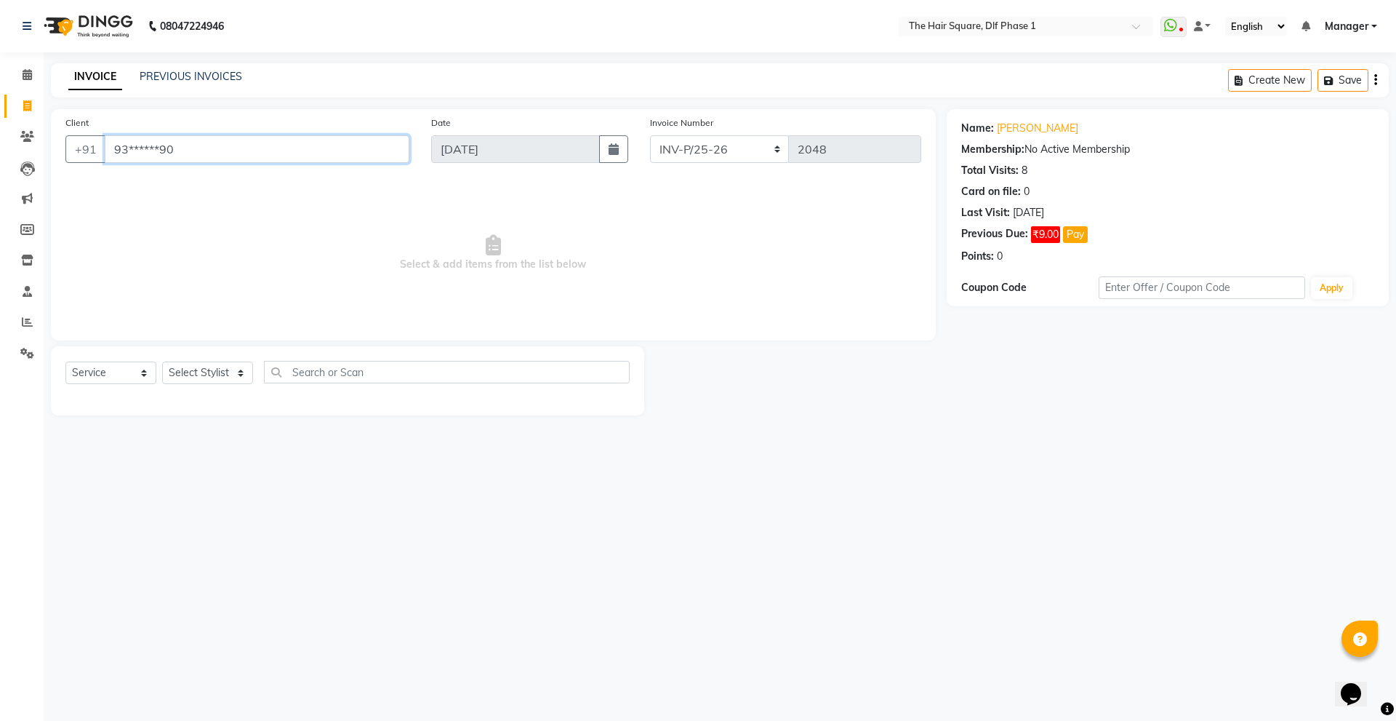
click at [258, 159] on input "93******90" at bounding box center [257, 149] width 305 height 28
type input "9"
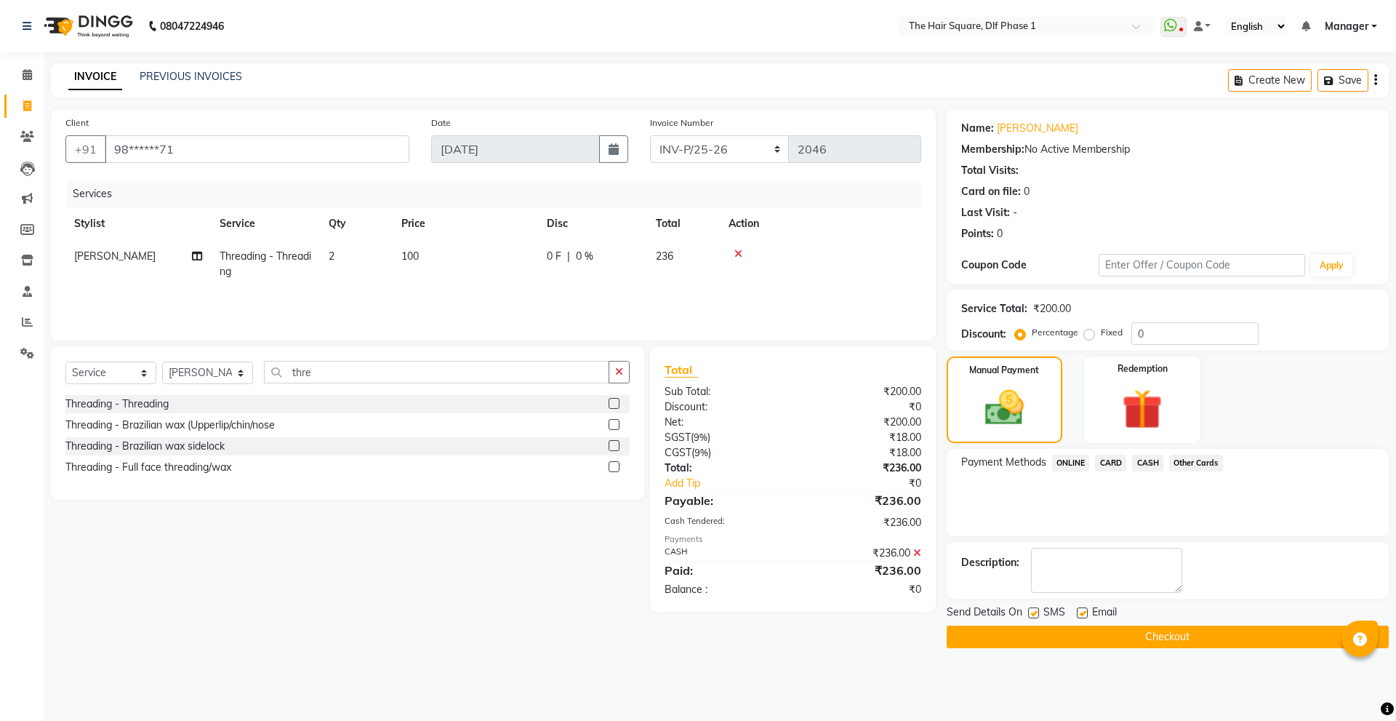
select select "5766"
select select "service"
select select "39747"
